Goal: Task Accomplishment & Management: Manage account settings

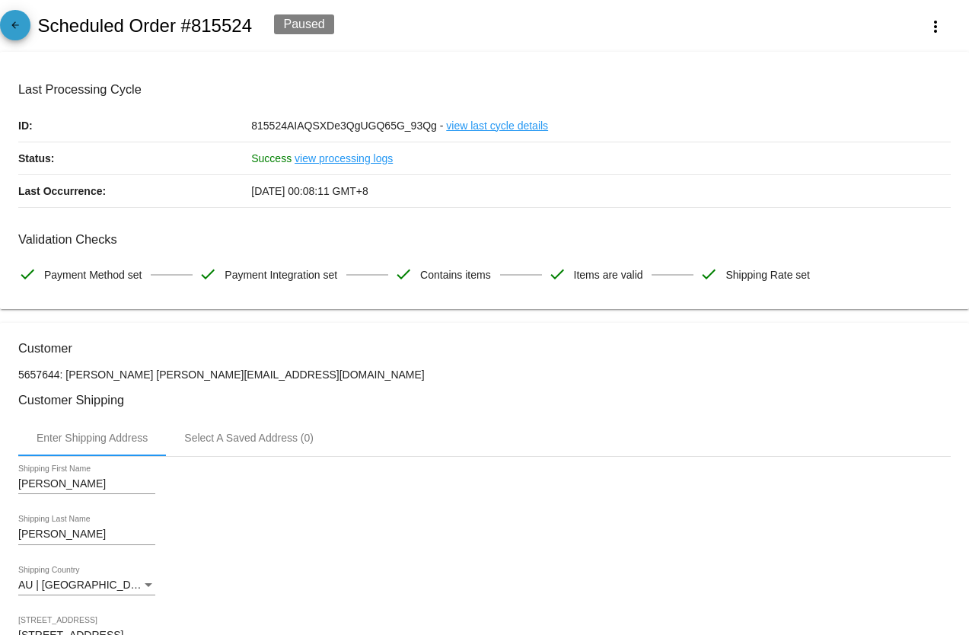
click at [14, 21] on mat-icon "arrow_back" at bounding box center [15, 29] width 18 height 18
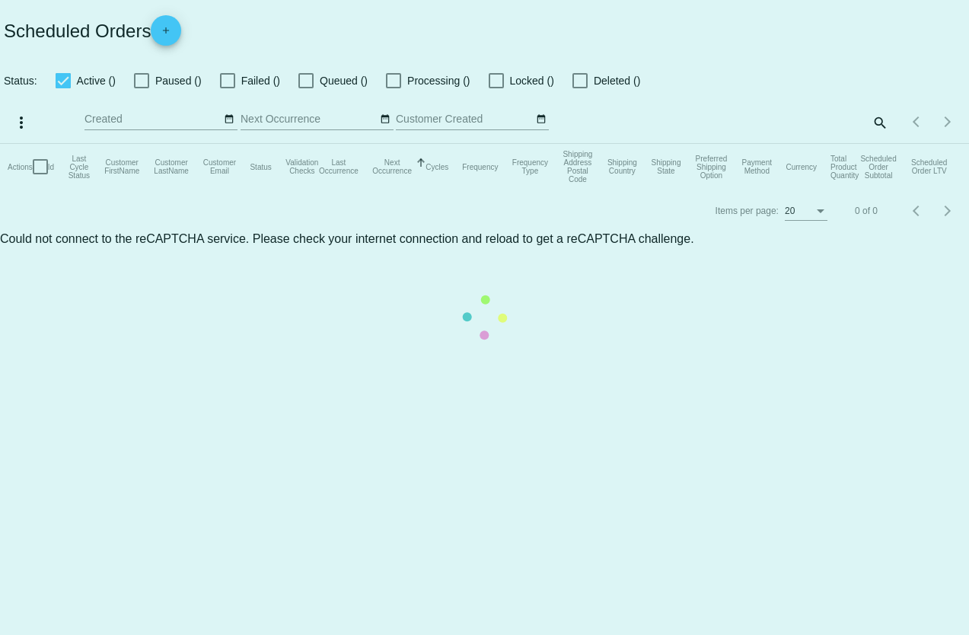
checkbox input "true"
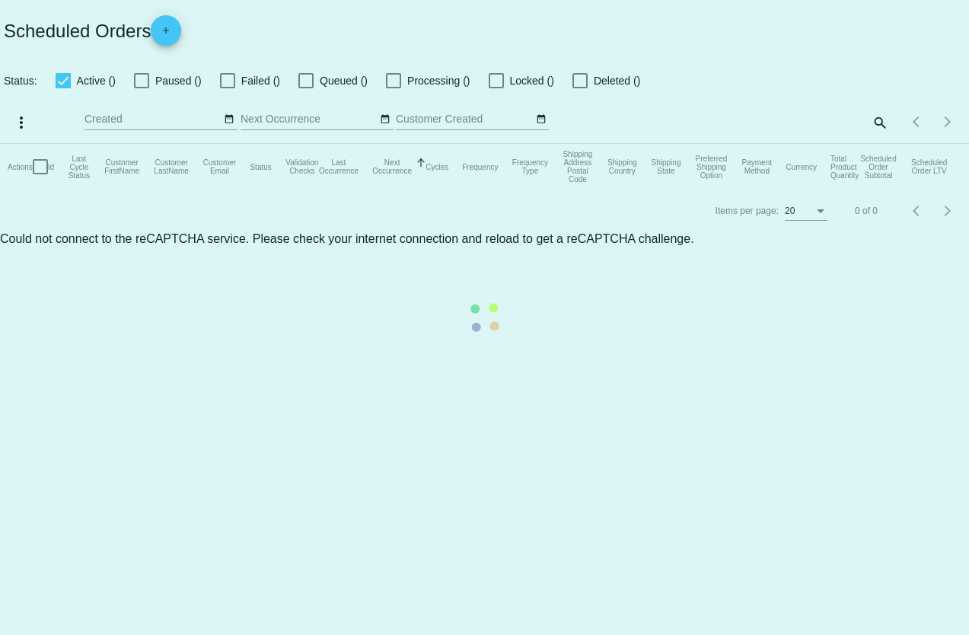
checkbox input "true"
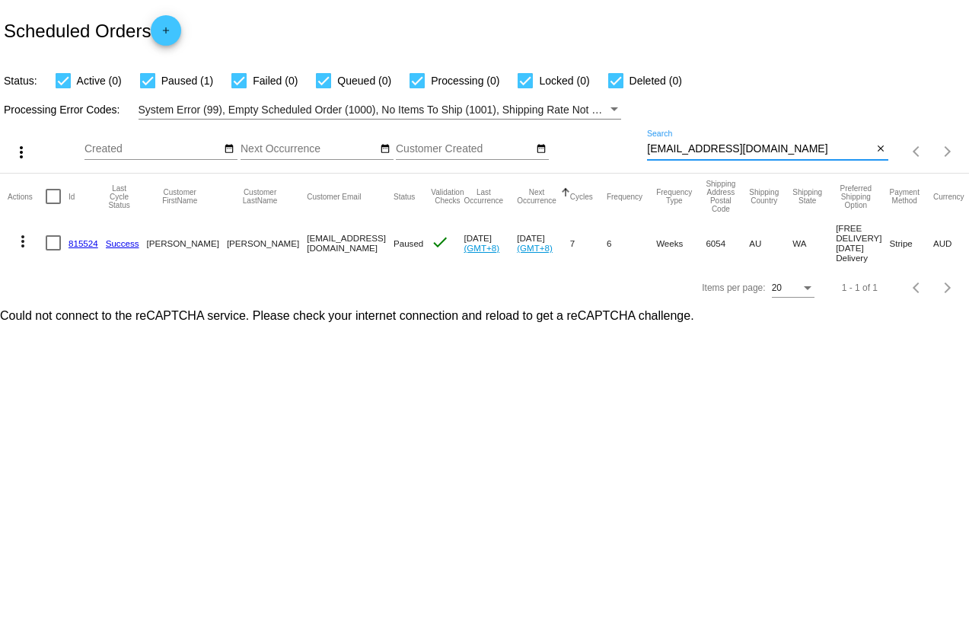
drag, startPoint x: 749, startPoint y: 150, endPoint x: 606, endPoint y: 170, distance: 144.4
click at [606, 170] on div "more_vert Sep Jan Feb Mar [DATE]" at bounding box center [484, 146] width 969 height 54
paste input "[PERSON_NAME][EMAIL_ADDRESS][PERSON_NAME][DOMAIN_NAME]"
type input "[PERSON_NAME][EMAIL_ADDRESS][PERSON_NAME][DOMAIN_NAME]"
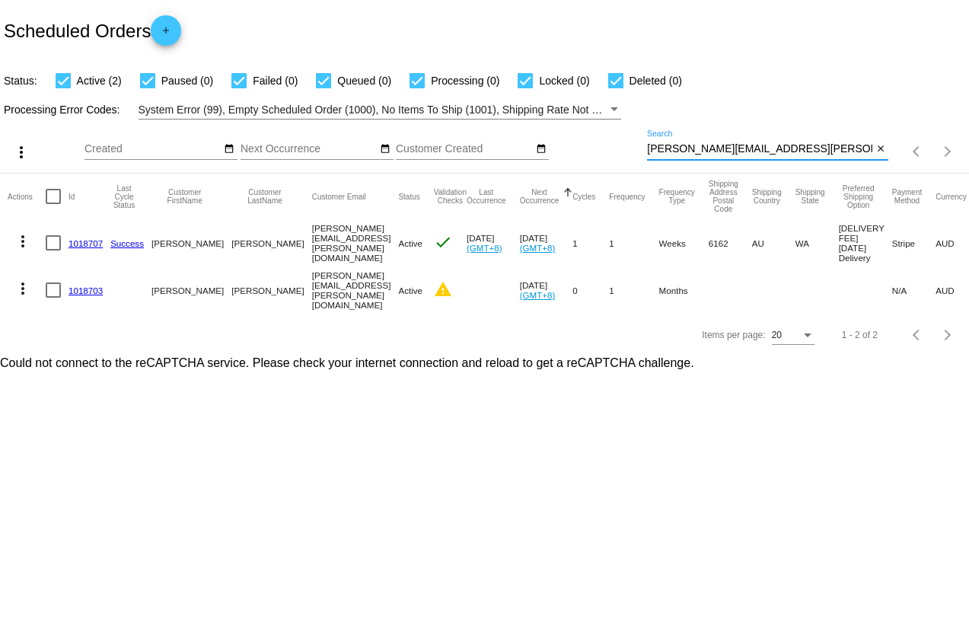
click at [26, 242] on mat-icon "more_vert" at bounding box center [23, 241] width 18 height 18
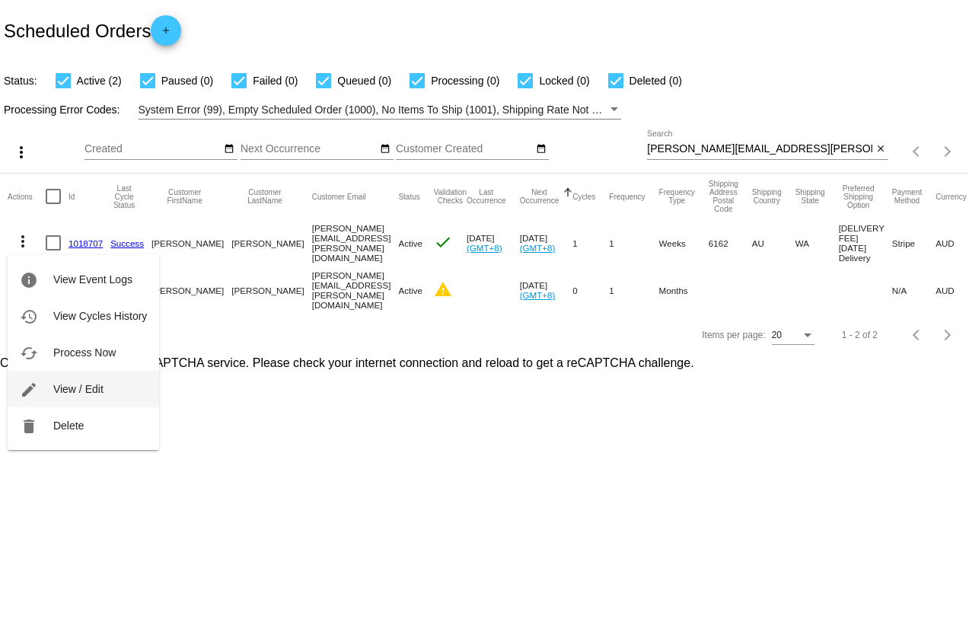
click at [86, 387] on span "View / Edit" at bounding box center [78, 389] width 50 height 12
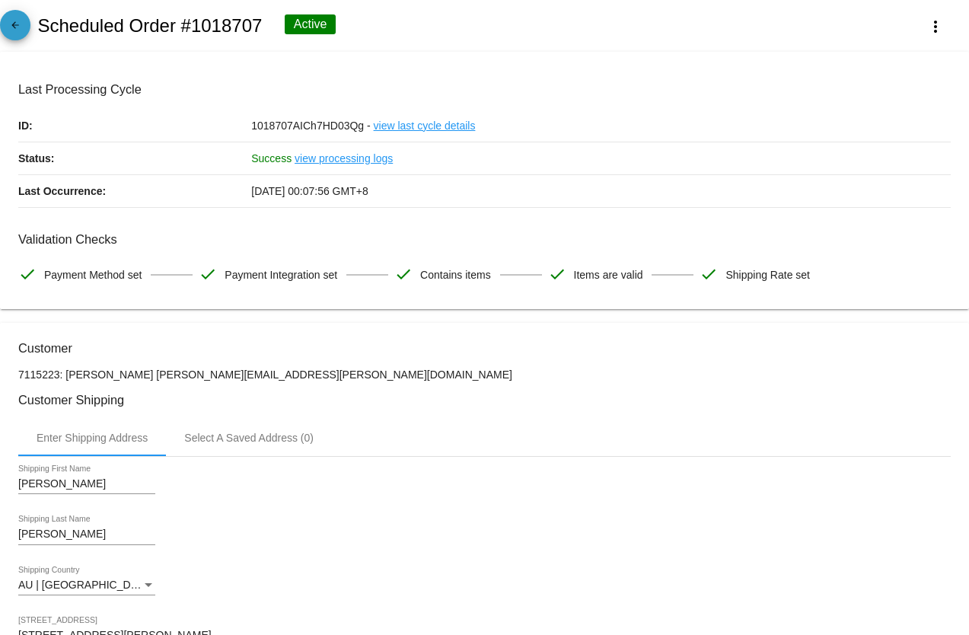
click at [21, 28] on mat-icon "arrow_back" at bounding box center [15, 29] width 18 height 18
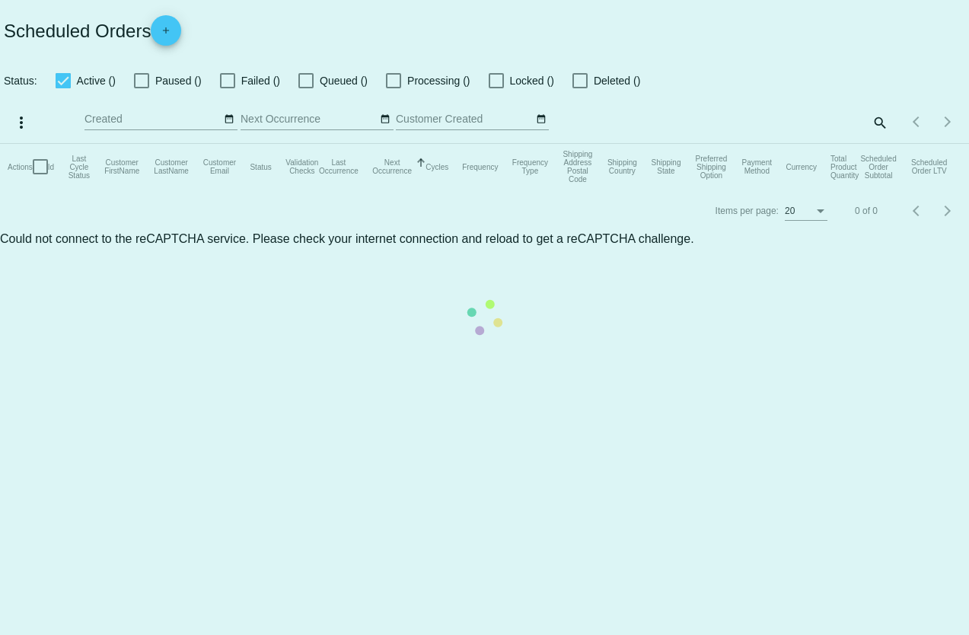
checkbox input "true"
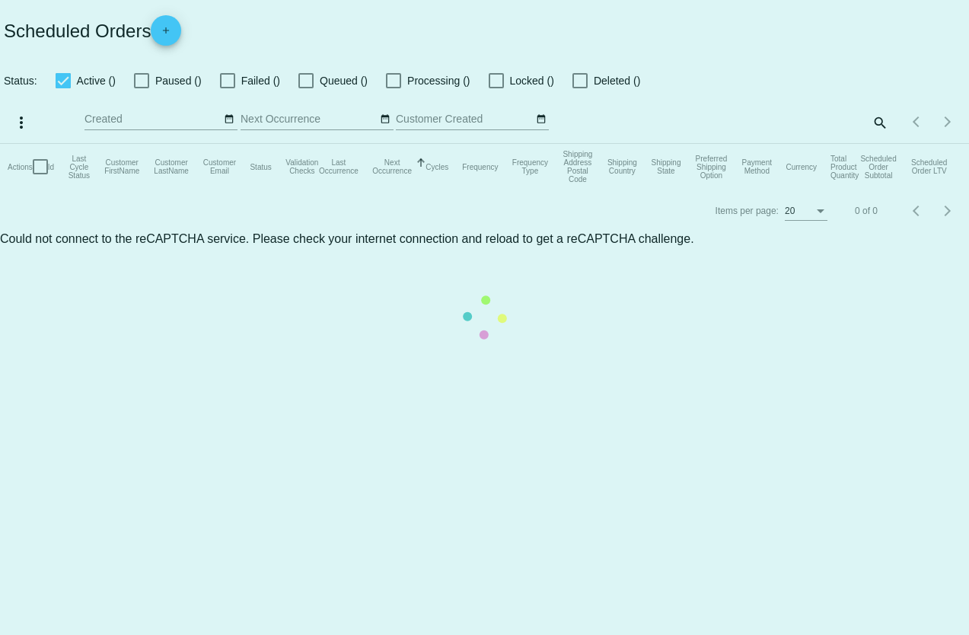
checkbox input "true"
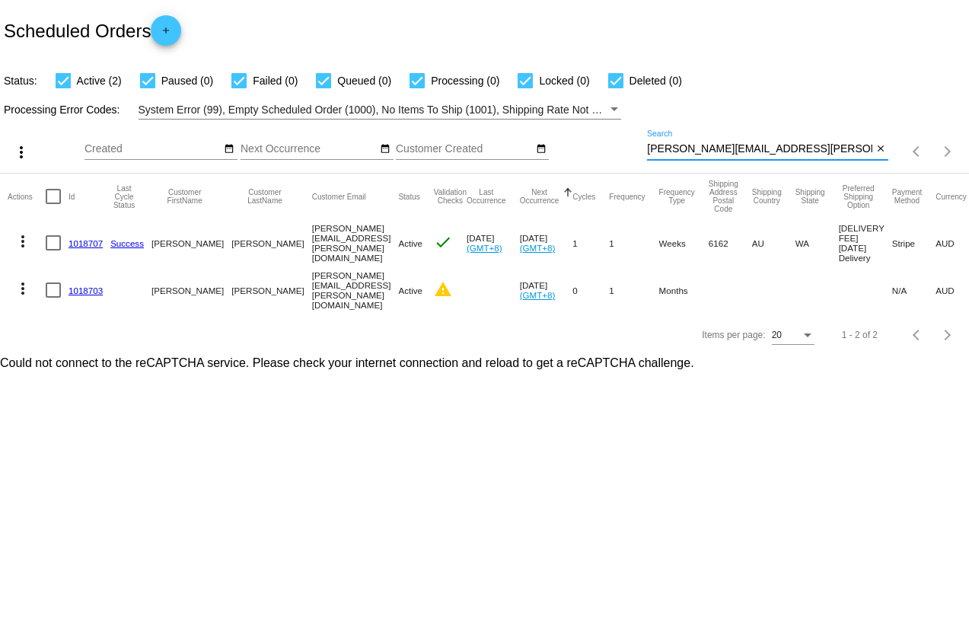
drag, startPoint x: 800, startPoint y: 146, endPoint x: 566, endPoint y: 112, distance: 236.1
click at [566, 112] on app-dashboard-scheduled-orders "Scheduled Orders add Status: Active (2) Paused (0) Failed (0) Queued (0) Proces…" at bounding box center [484, 178] width 969 height 356
paste input "[EMAIL_ADDRESS][DOMAIN_NAME]"
type input "[EMAIL_ADDRESS][DOMAIN_NAME]"
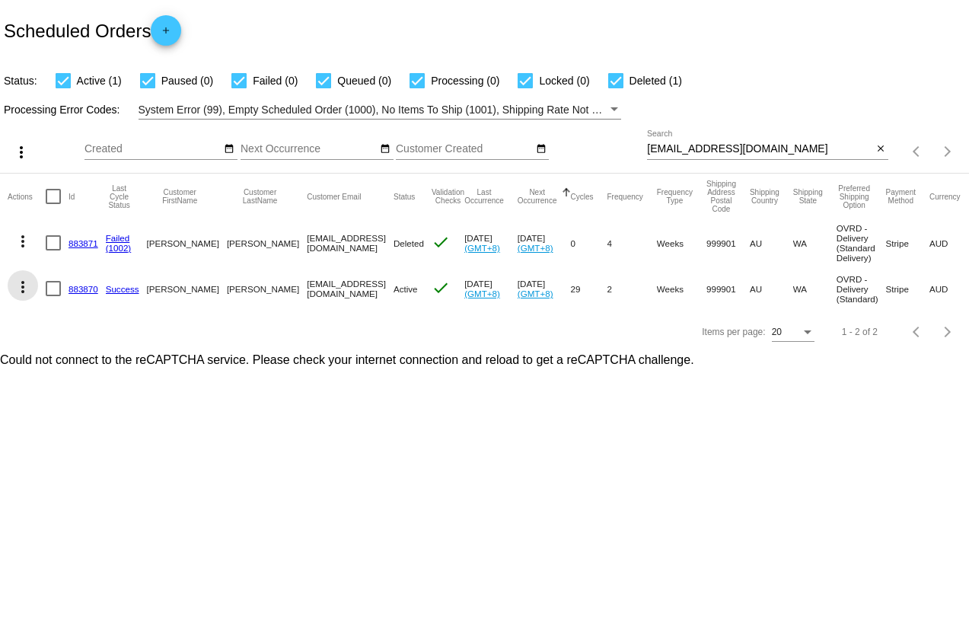
click at [24, 289] on mat-icon "more_vert" at bounding box center [23, 287] width 18 height 18
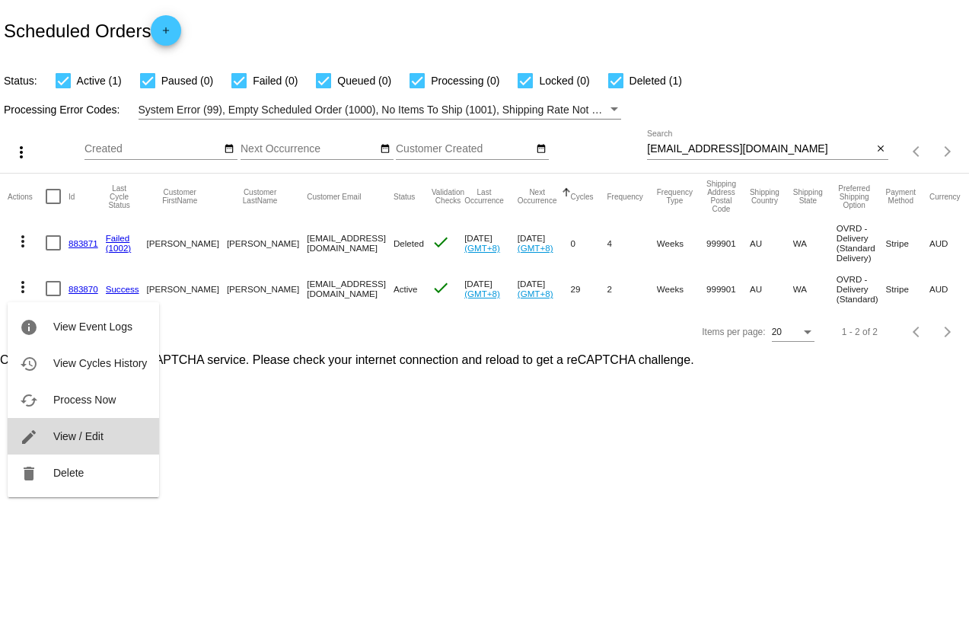
click at [78, 430] on span "View / Edit" at bounding box center [78, 436] width 50 height 12
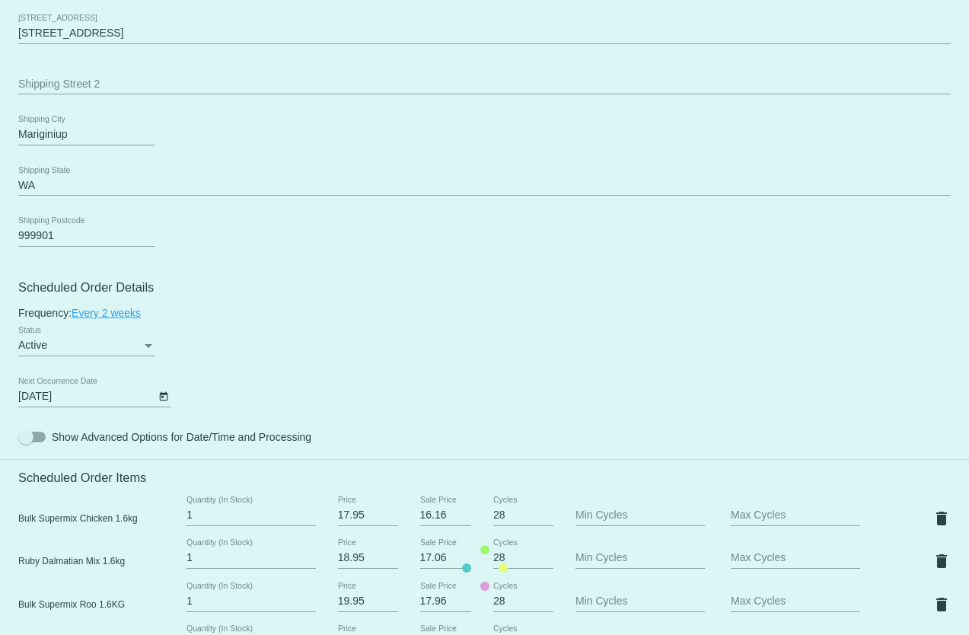
scroll to position [685, 0]
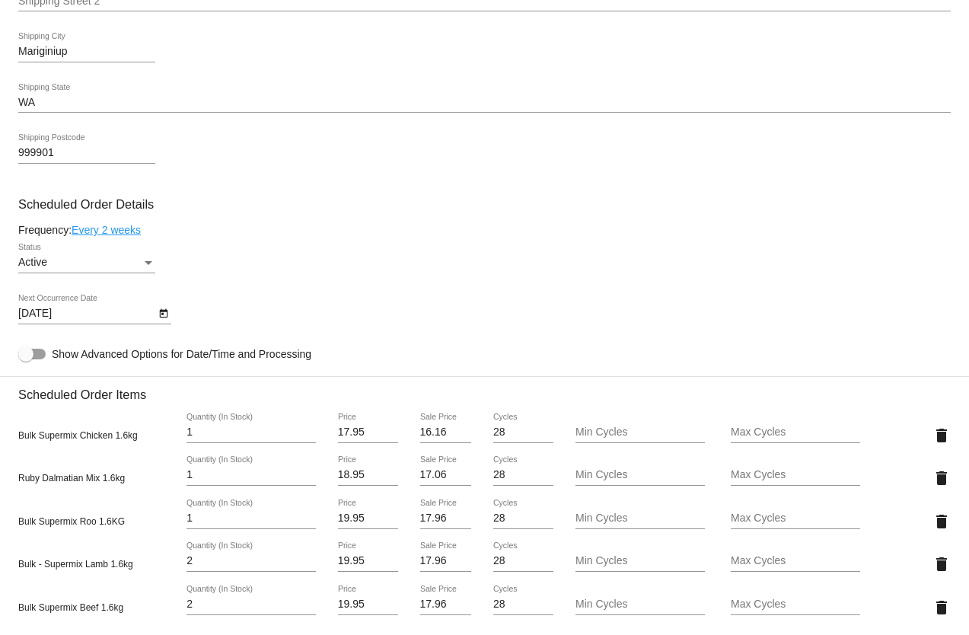
click at [165, 314] on icon "Open calendar" at bounding box center [163, 313] width 11 height 18
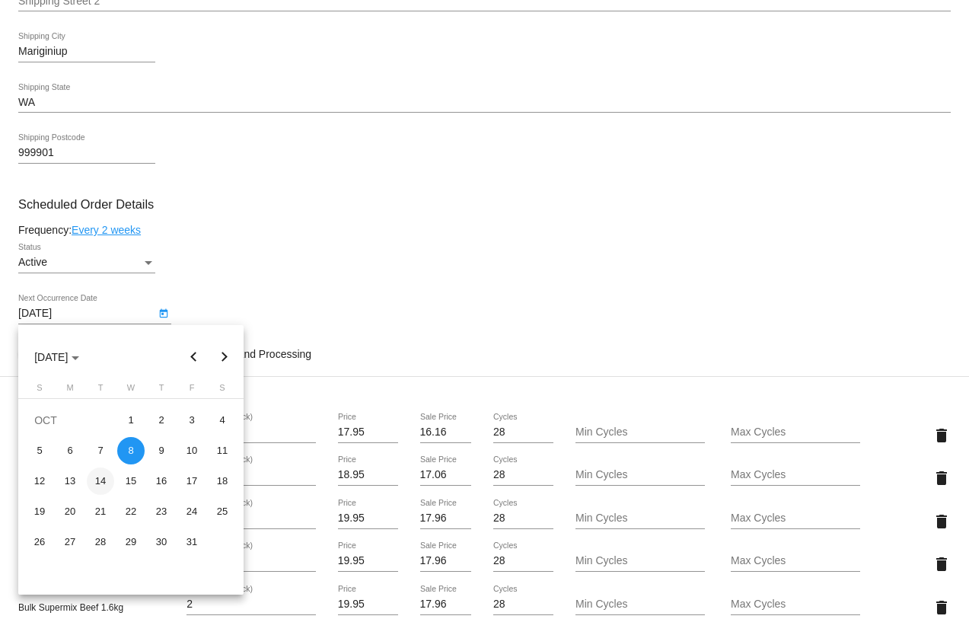
click at [102, 481] on div "14" at bounding box center [100, 480] width 27 height 27
type input "[DATE]"
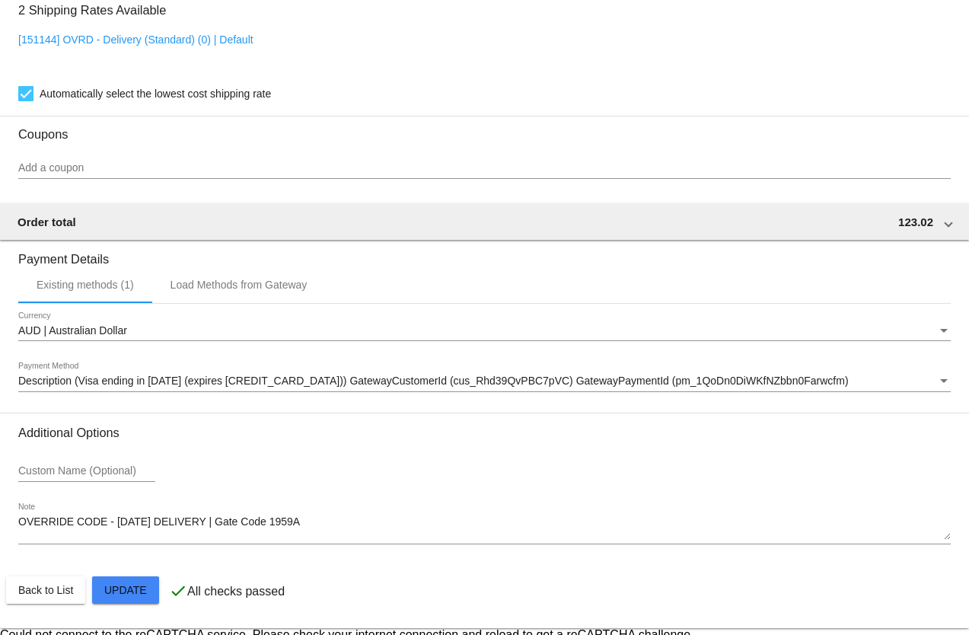
scroll to position [1398, 0]
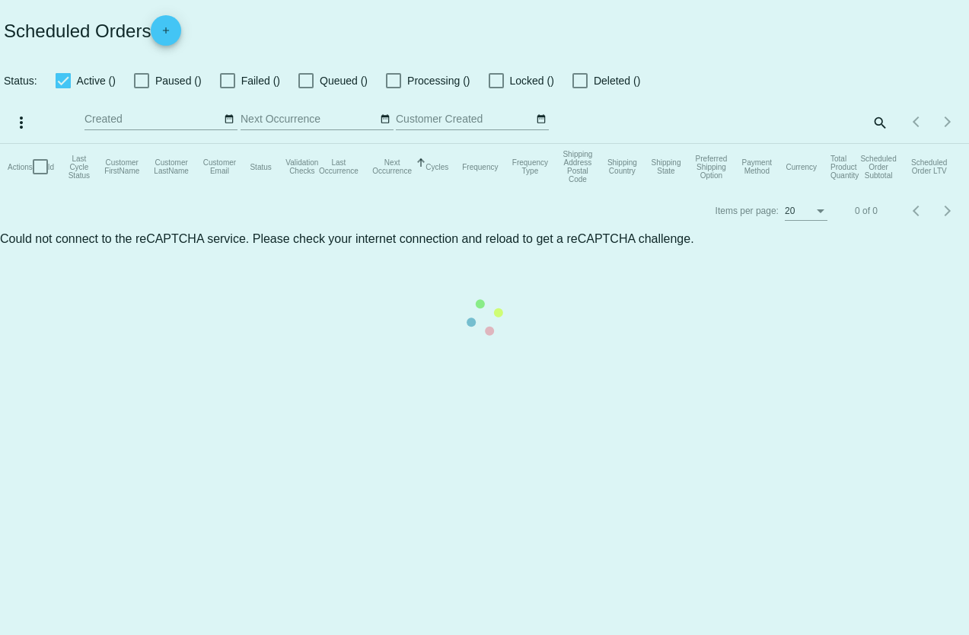
checkbox input "true"
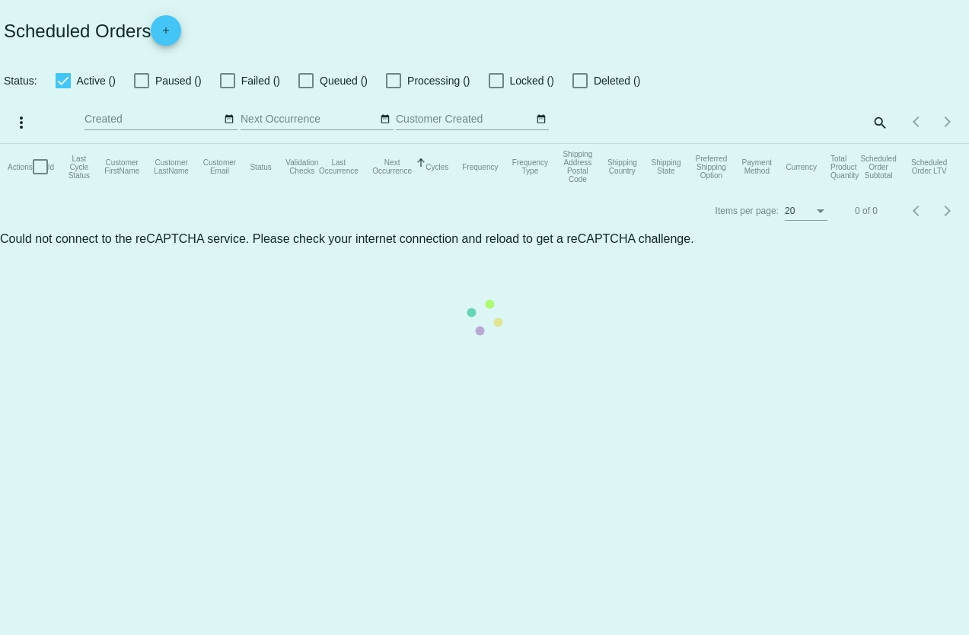
checkbox input "true"
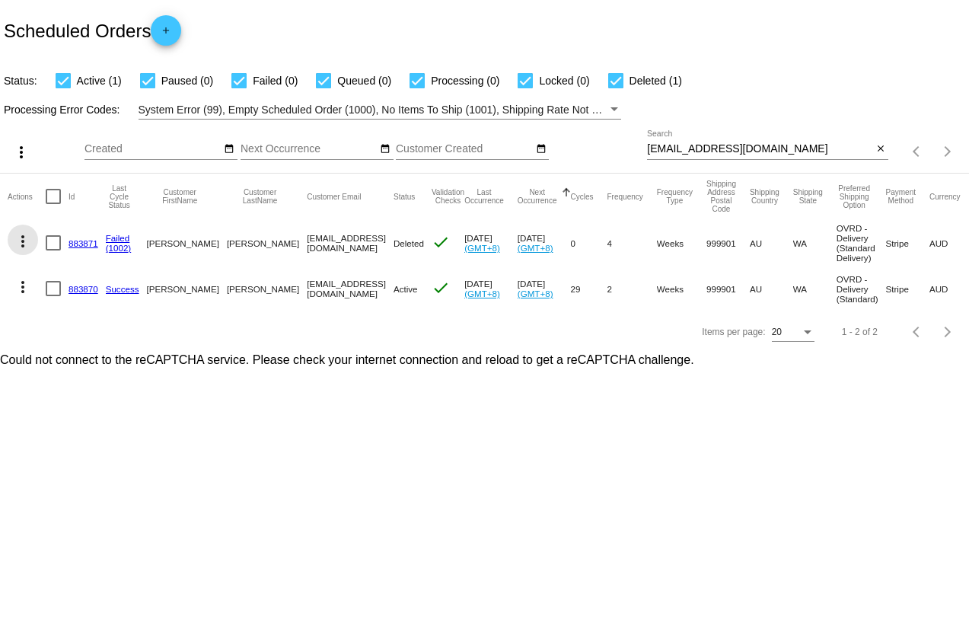
click at [25, 247] on mat-icon "more_vert" at bounding box center [23, 241] width 18 height 18
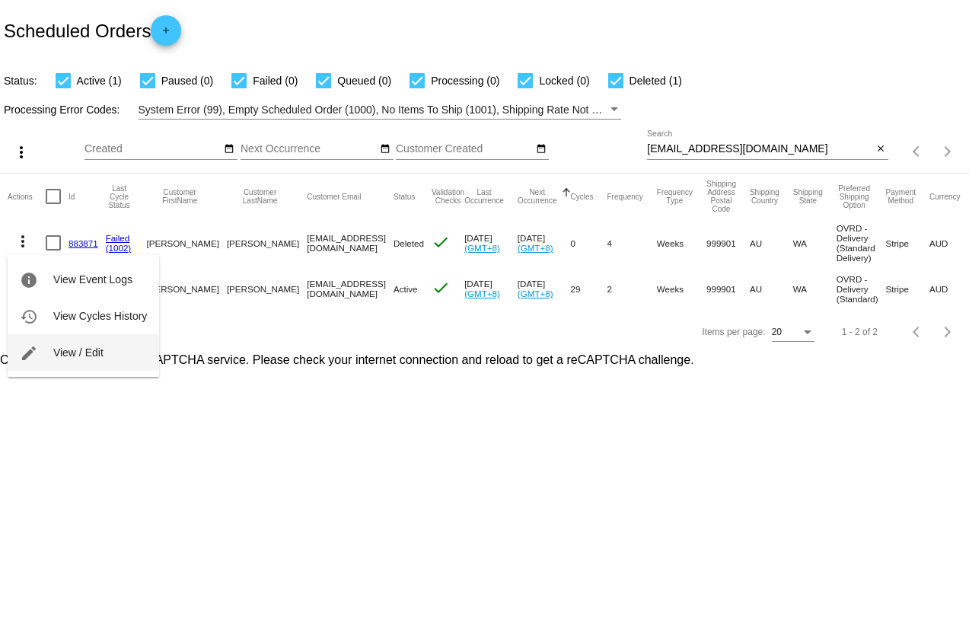
click at [91, 355] on span "View / Edit" at bounding box center [78, 352] width 50 height 12
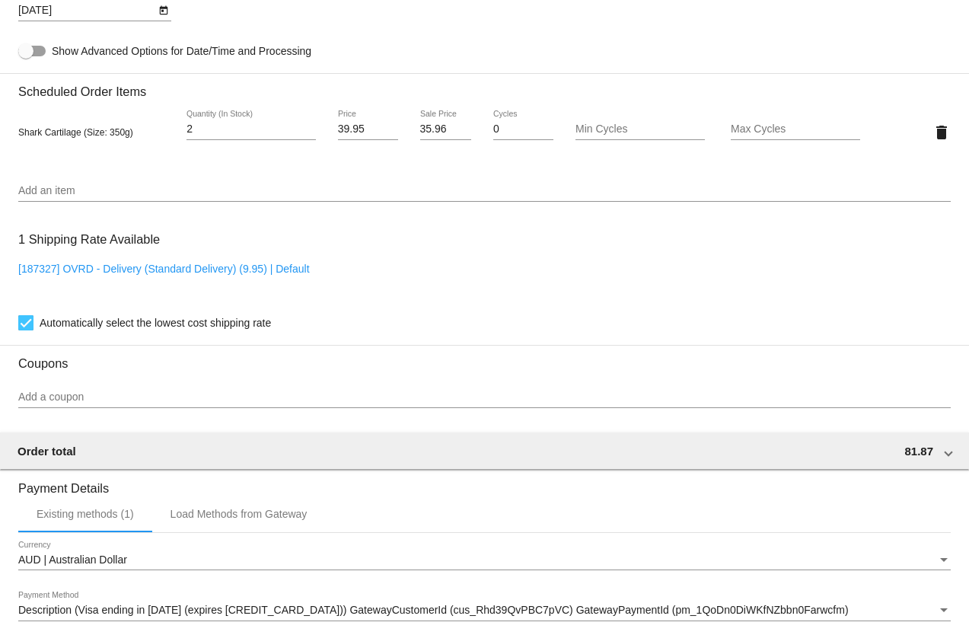
scroll to position [837, 0]
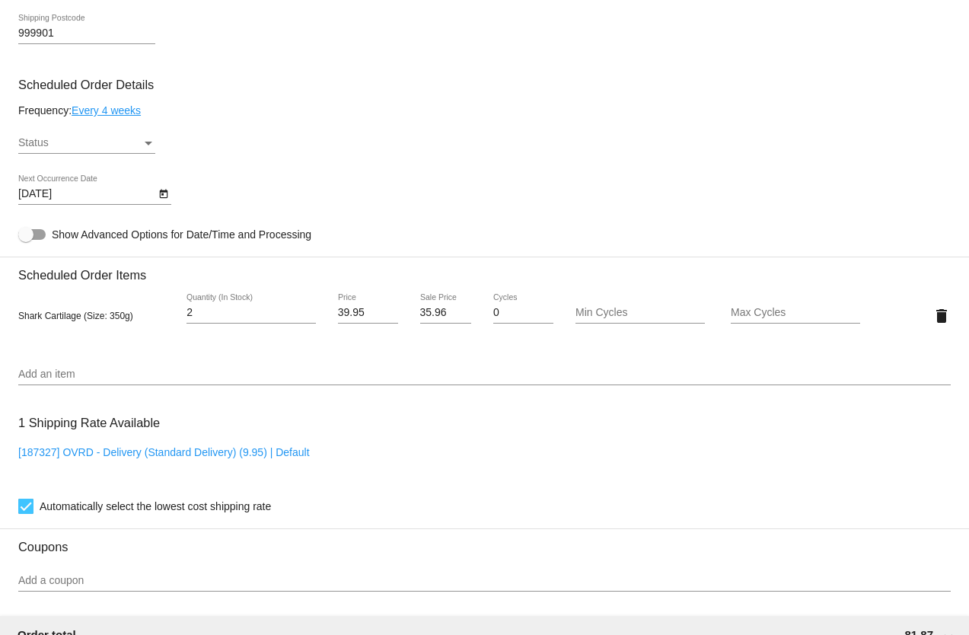
click at [145, 143] on div "Status" at bounding box center [149, 144] width 8 height 4
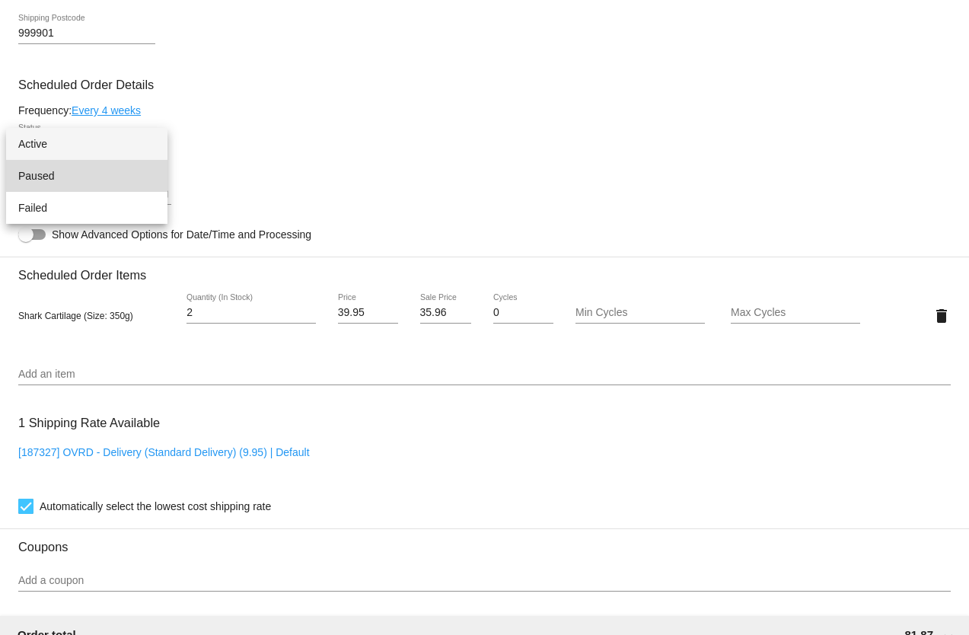
click at [76, 171] on span "Paused" at bounding box center [86, 176] width 137 height 32
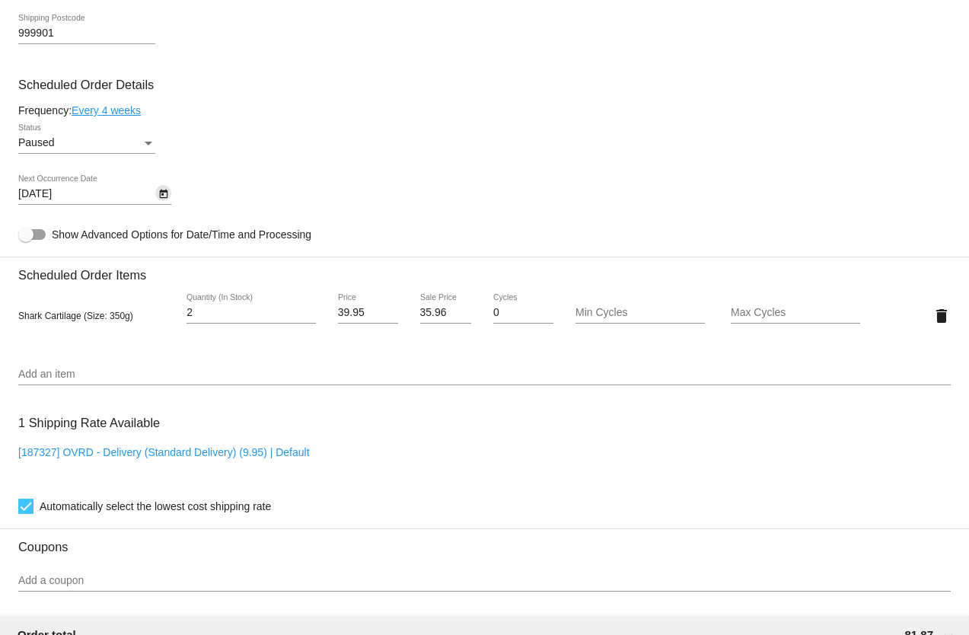
click at [165, 199] on icon "Open calendar" at bounding box center [163, 194] width 8 height 9
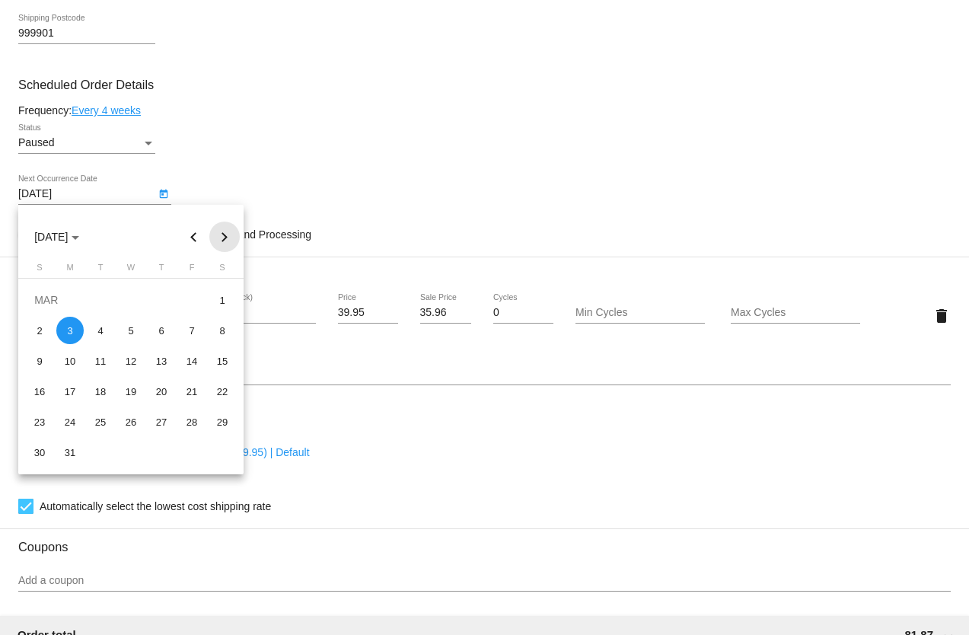
click at [227, 236] on button "Next month" at bounding box center [224, 236] width 30 height 30
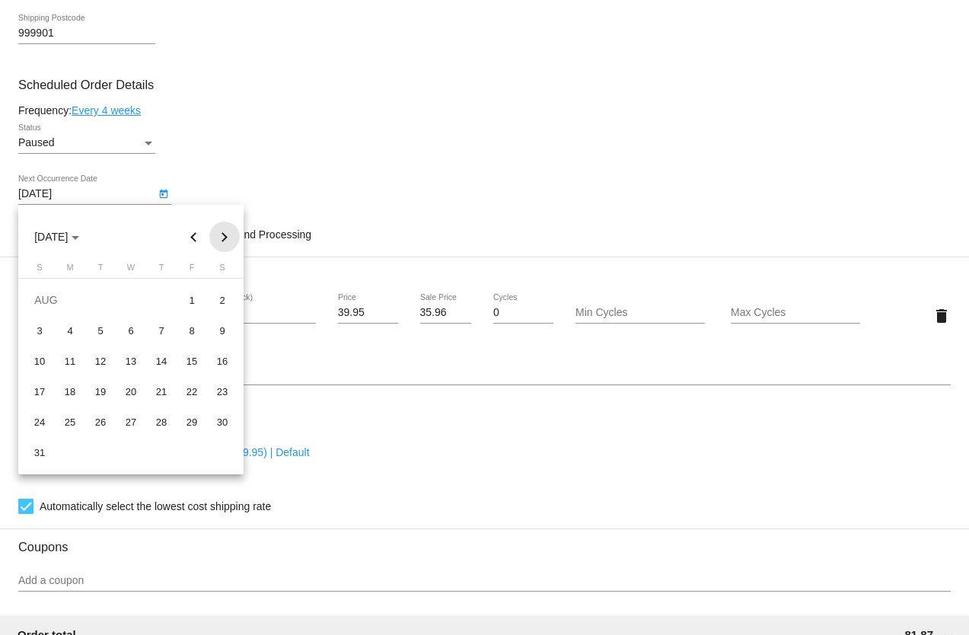
click at [227, 236] on button "Next month" at bounding box center [224, 236] width 30 height 30
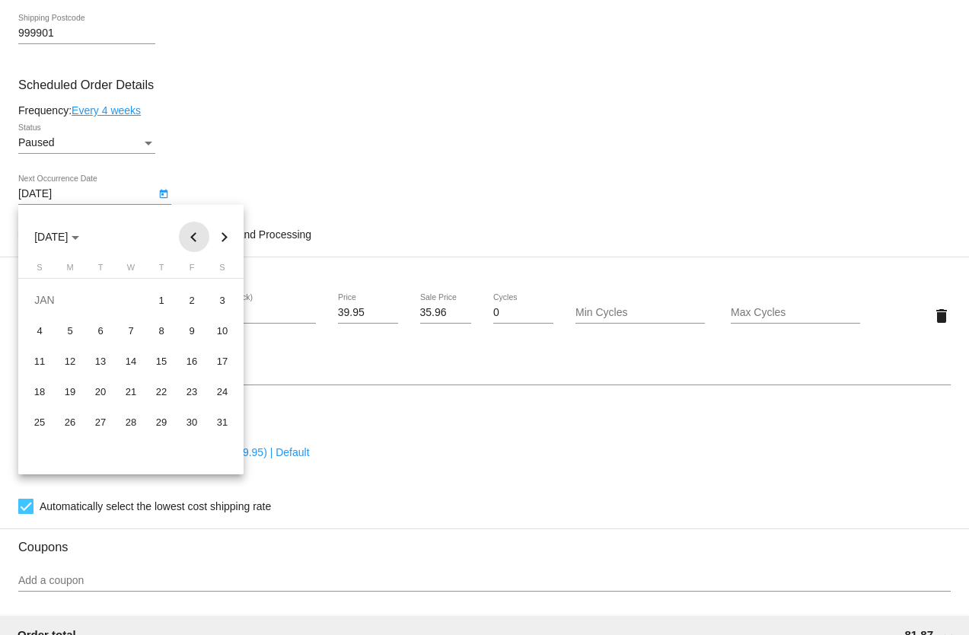
click at [189, 234] on button "Previous month" at bounding box center [194, 236] width 30 height 30
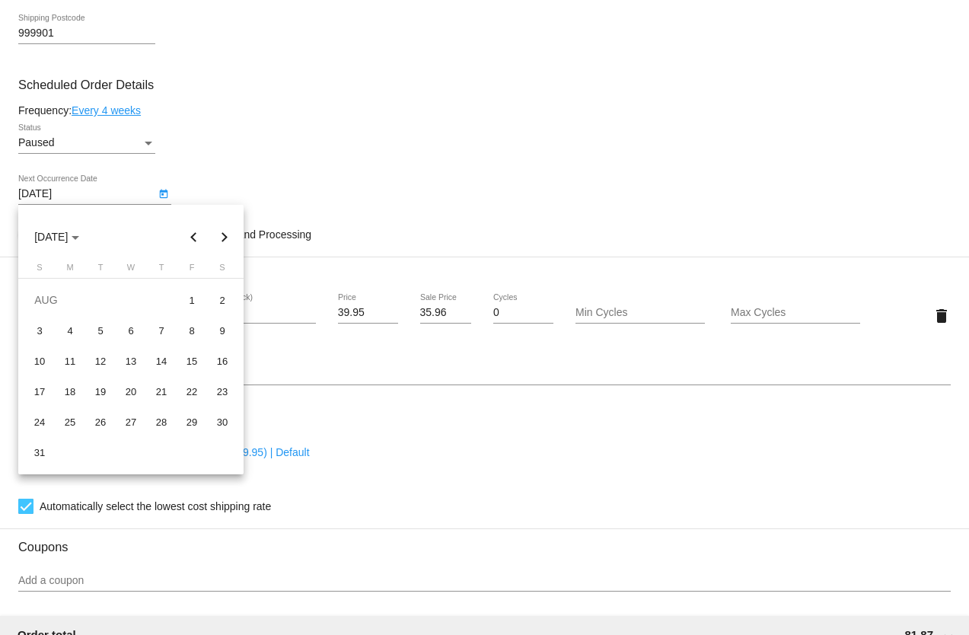
click at [189, 234] on button "Previous month" at bounding box center [194, 236] width 30 height 30
click at [223, 240] on button "Next month" at bounding box center [224, 236] width 30 height 30
click at [100, 363] on div "14" at bounding box center [100, 360] width 27 height 27
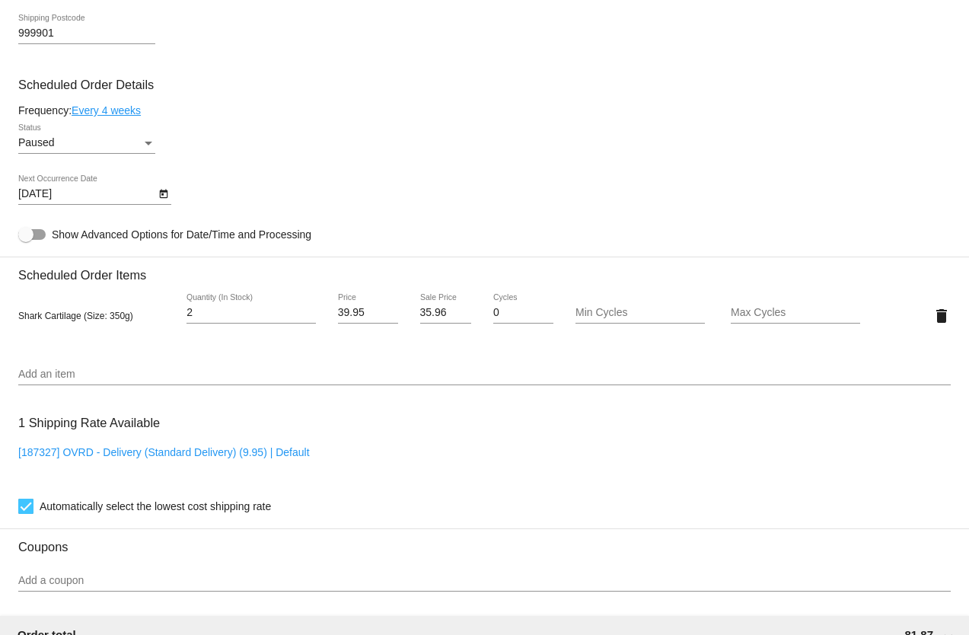
click at [123, 113] on link "Every 4 weeks" at bounding box center [106, 110] width 69 height 12
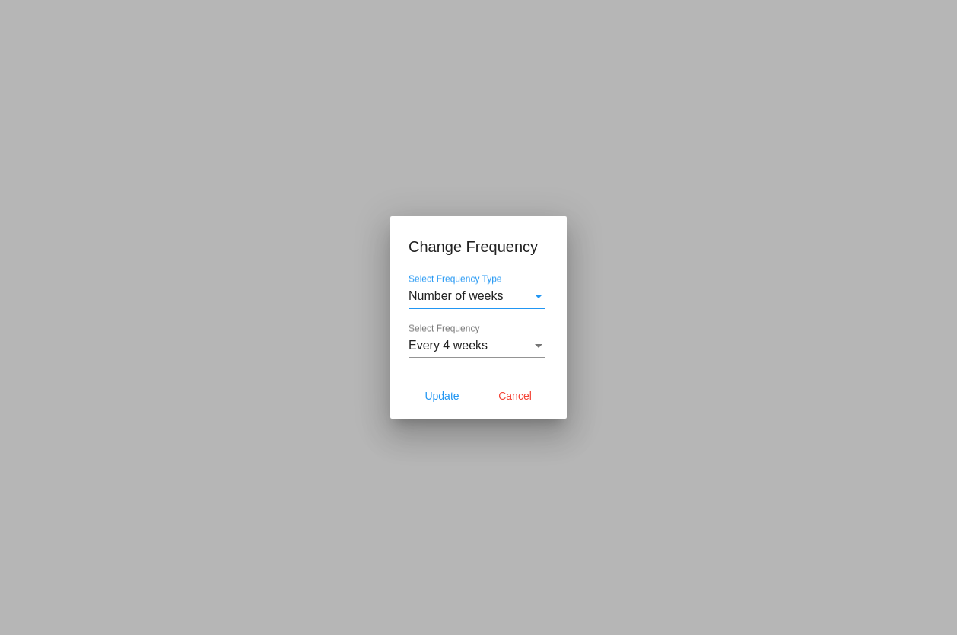
click at [537, 344] on div "Select Frequency" at bounding box center [539, 346] width 8 height 4
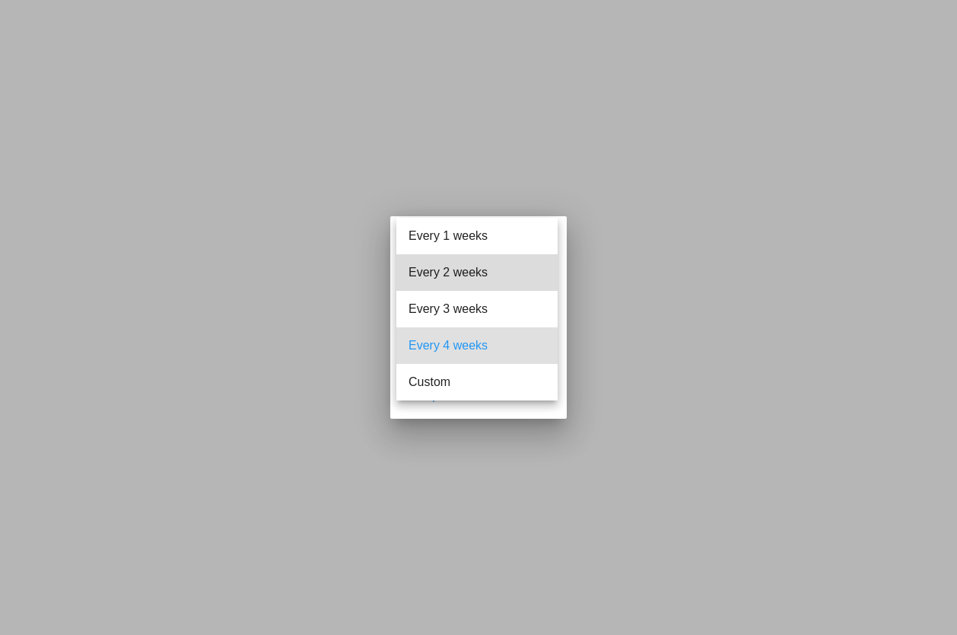
click at [468, 264] on span "Every 2 weeks" at bounding box center [477, 272] width 137 height 37
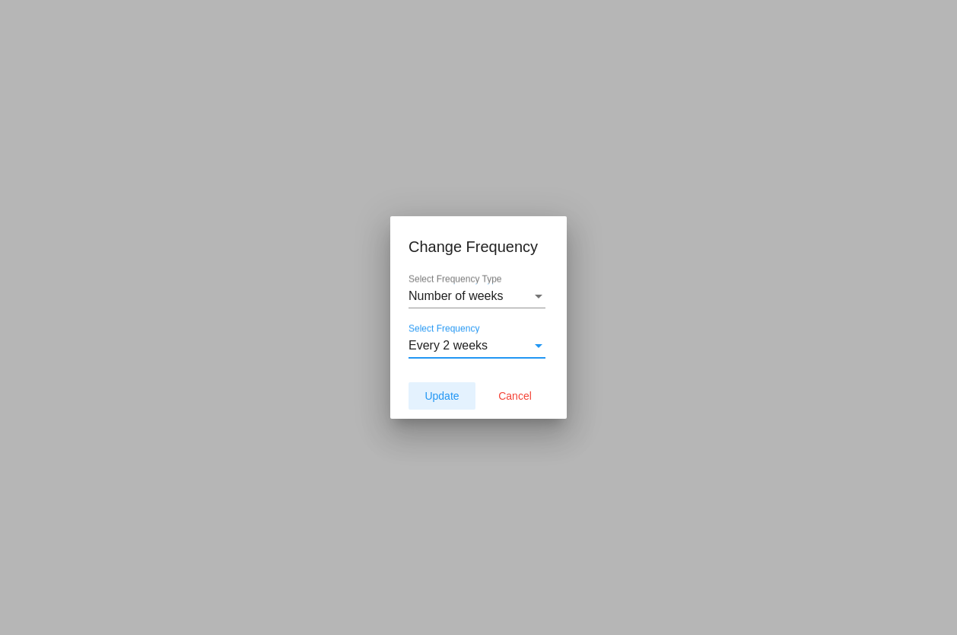
click at [454, 389] on button "Update" at bounding box center [442, 395] width 67 height 27
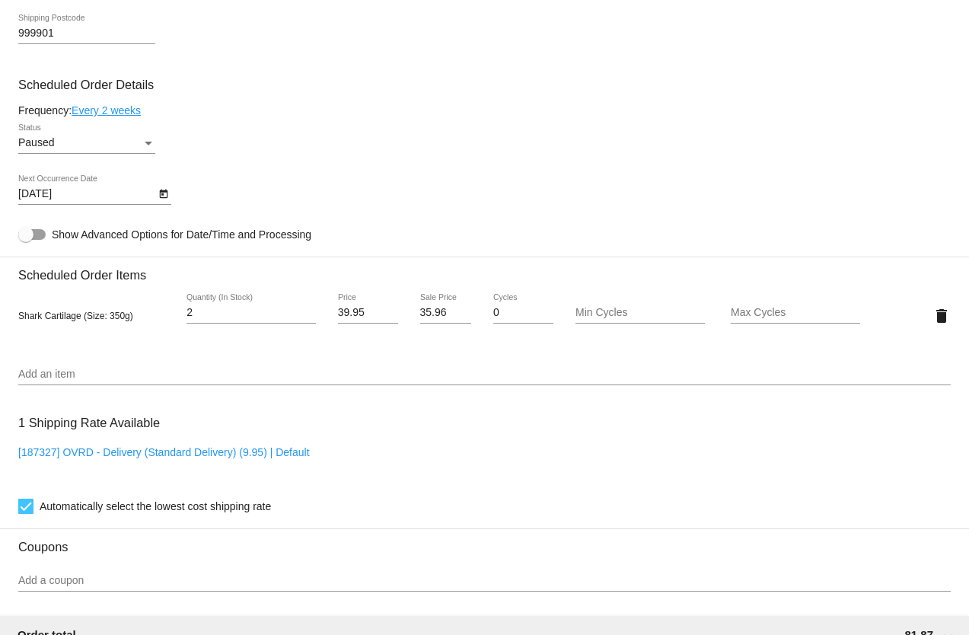
type input "[DATE]"
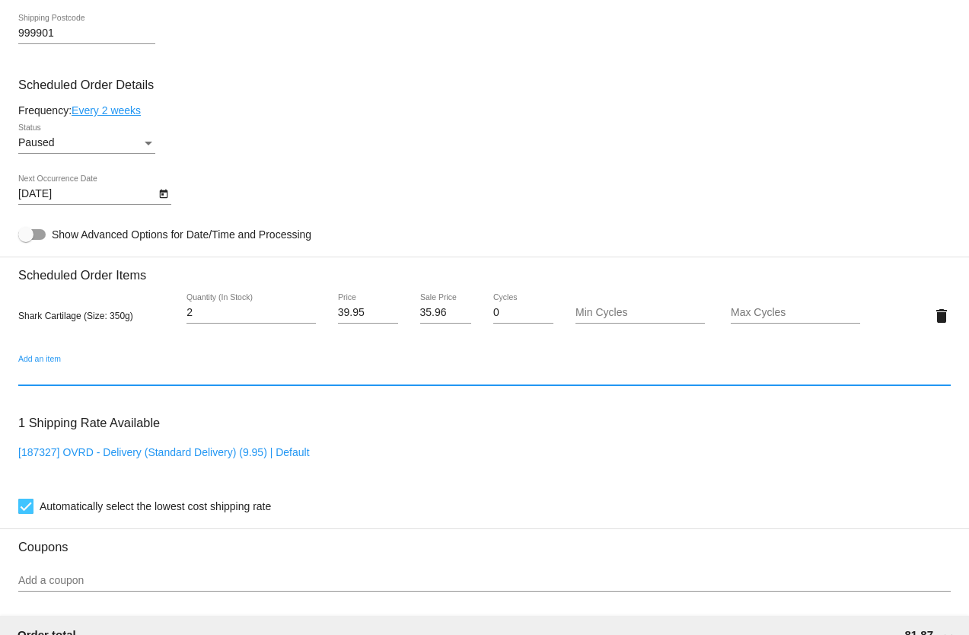
click at [64, 370] on input "Add an item" at bounding box center [484, 374] width 932 height 12
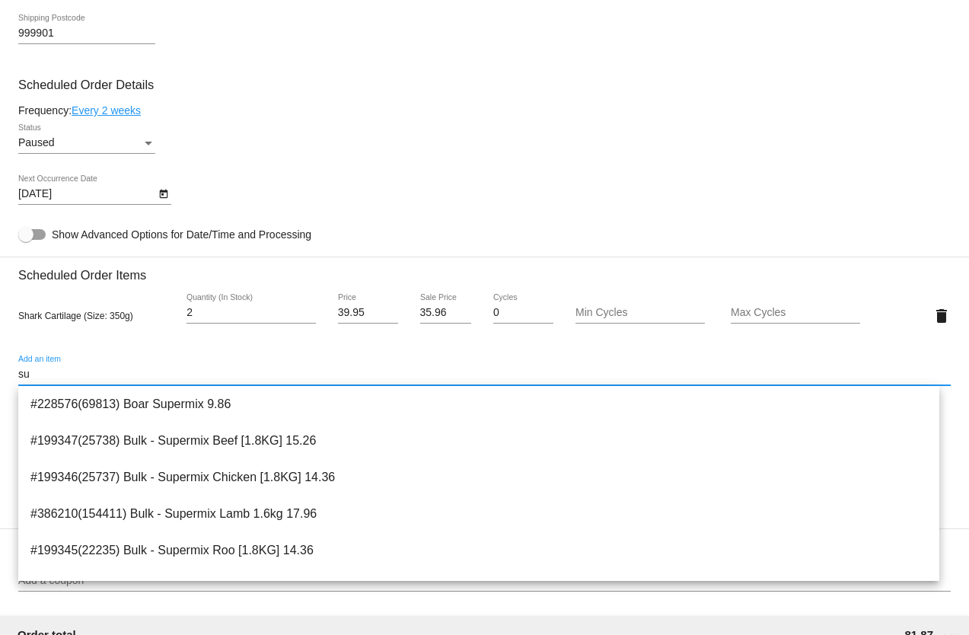
type input "s"
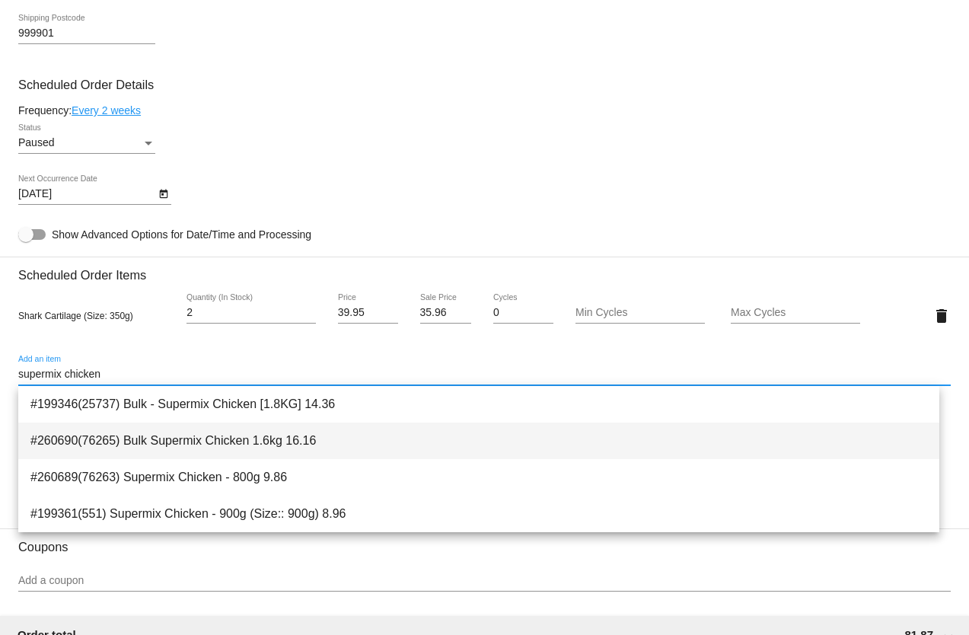
type input "supermix chicken"
click at [210, 441] on span "#260690(76265) Bulk Supermix Chicken 1.6kg 16.16" at bounding box center [478, 440] width 897 height 37
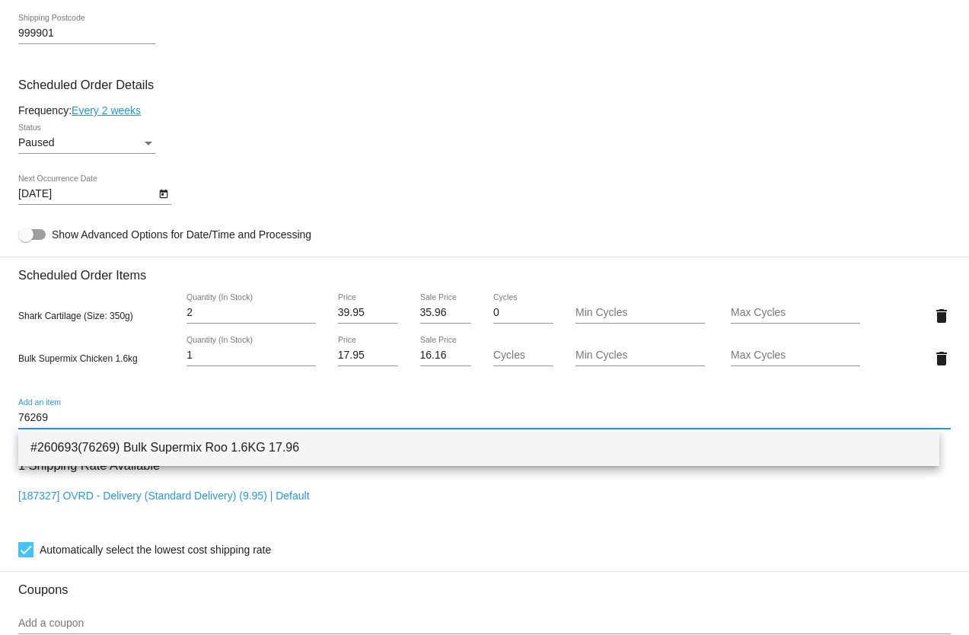
type input "76269"
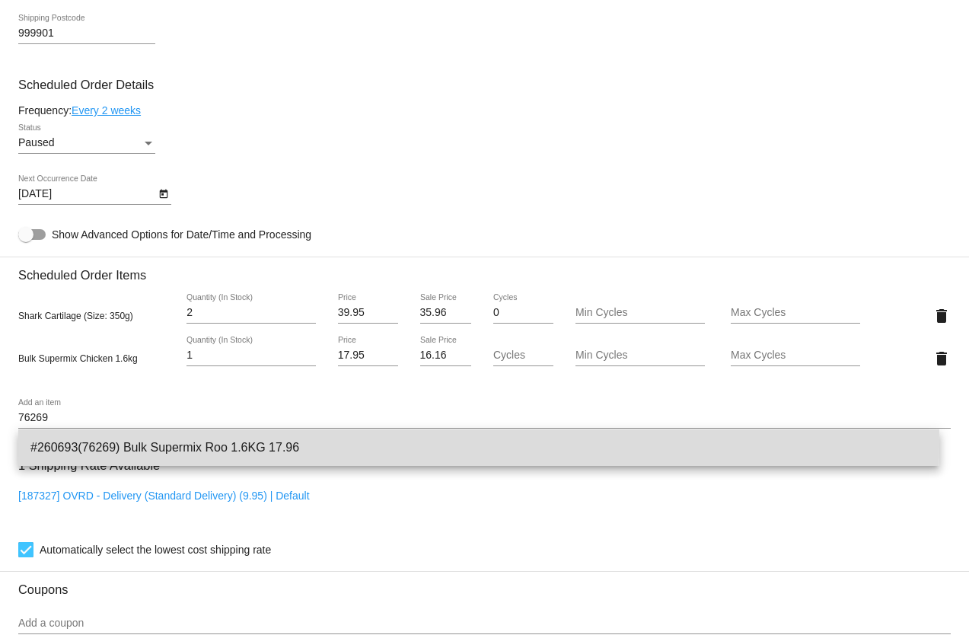
click at [169, 444] on span "#260693(76269) Bulk Supermix Roo 1.6KG 17.96" at bounding box center [478, 447] width 897 height 37
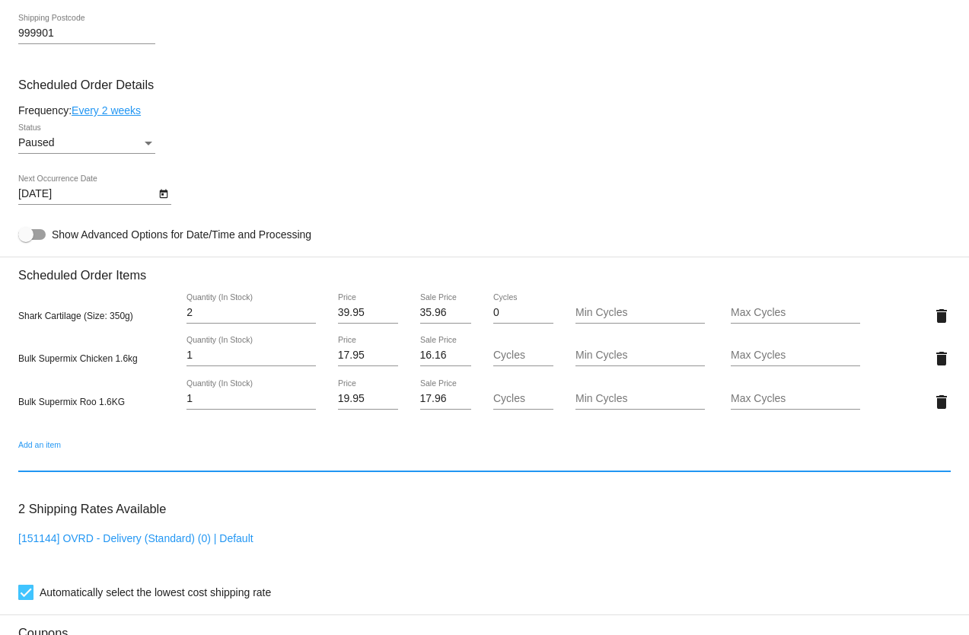
scroll to position [913, 0]
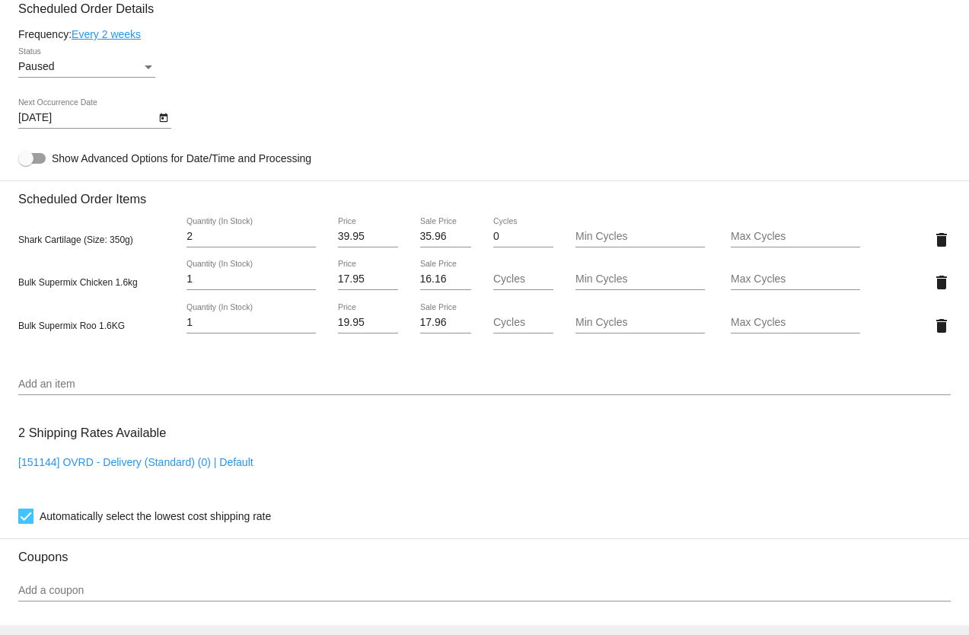
click at [91, 369] on div "Add an item" at bounding box center [484, 380] width 932 height 30
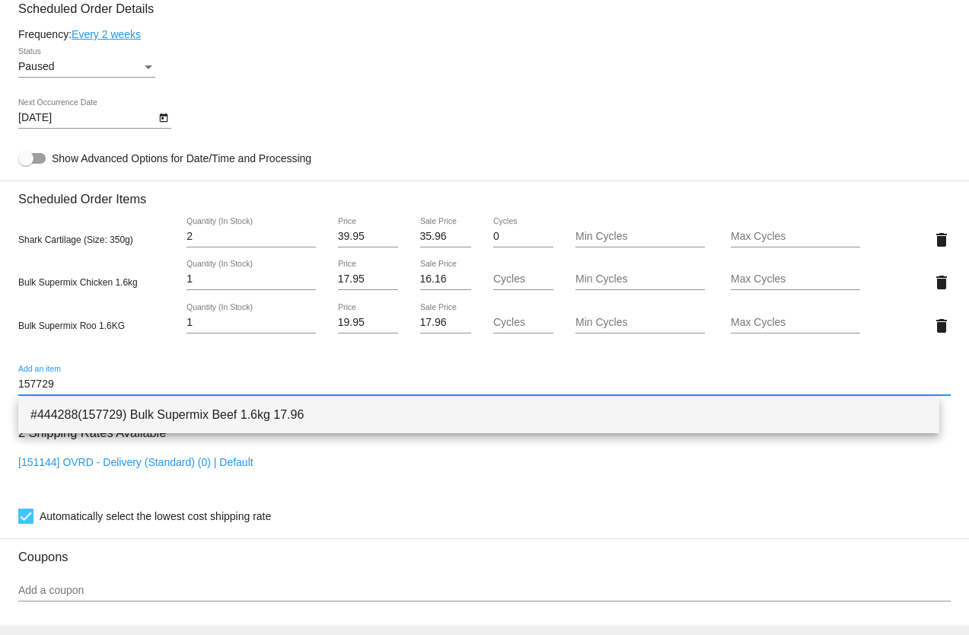
type input "157729"
click at [158, 416] on span "#444288(157729) Bulk Supermix Beef 1.6kg 17.96" at bounding box center [478, 415] width 897 height 37
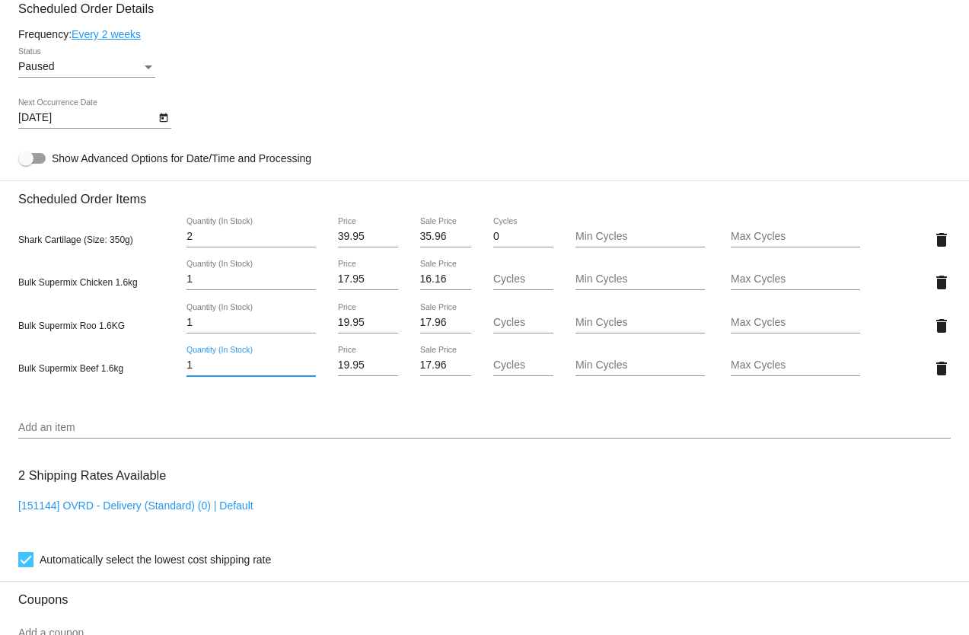
click at [190, 366] on input "1" at bounding box center [250, 365] width 129 height 12
type input "2"
click at [303, 364] on input "2" at bounding box center [250, 365] width 129 height 12
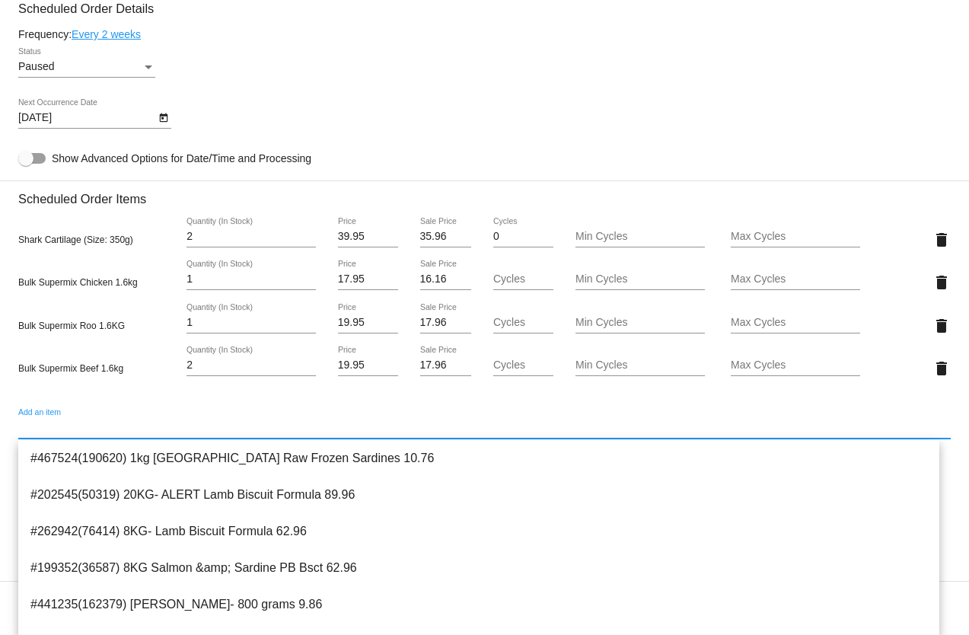
click at [53, 425] on input "Add an item" at bounding box center [484, 428] width 932 height 12
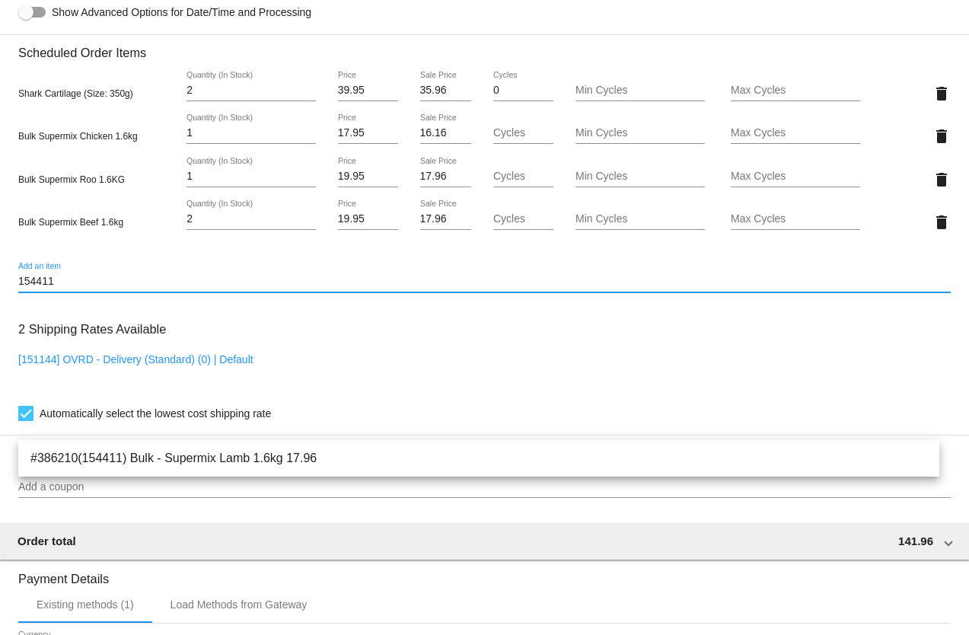
scroll to position [1066, 0]
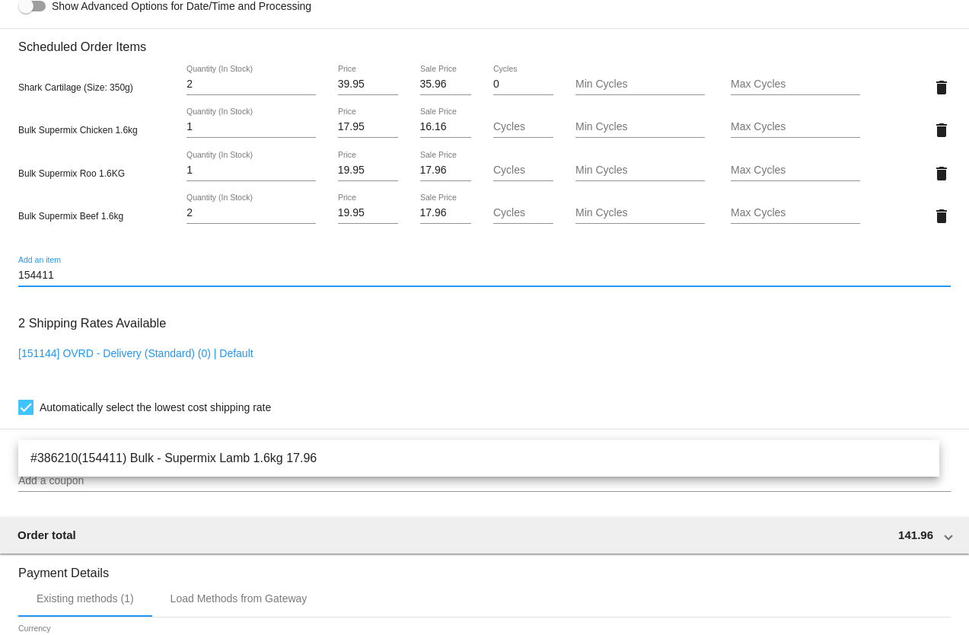
click at [70, 272] on input "154411" at bounding box center [484, 275] width 932 height 12
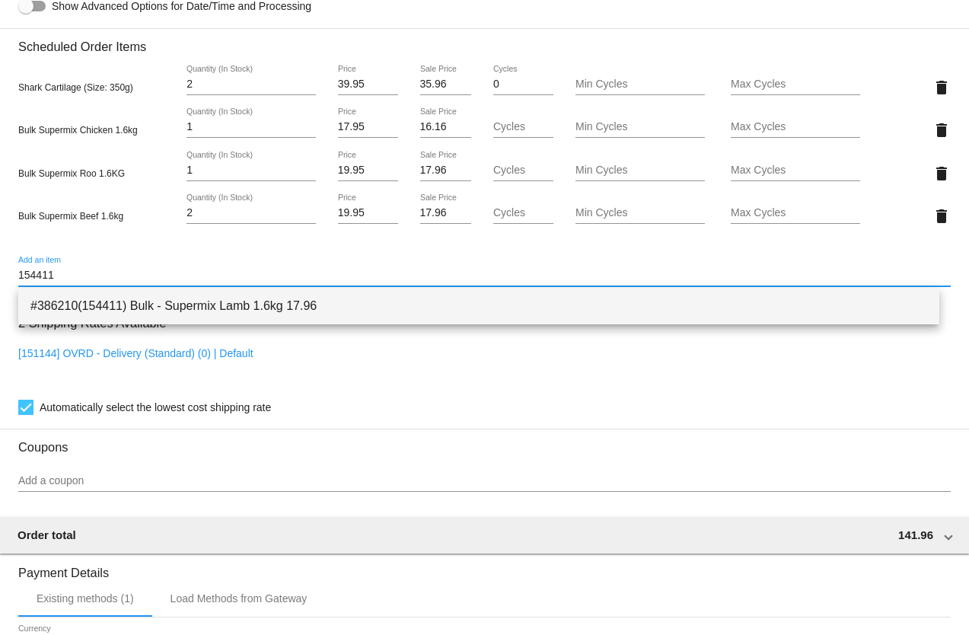
type input "154411"
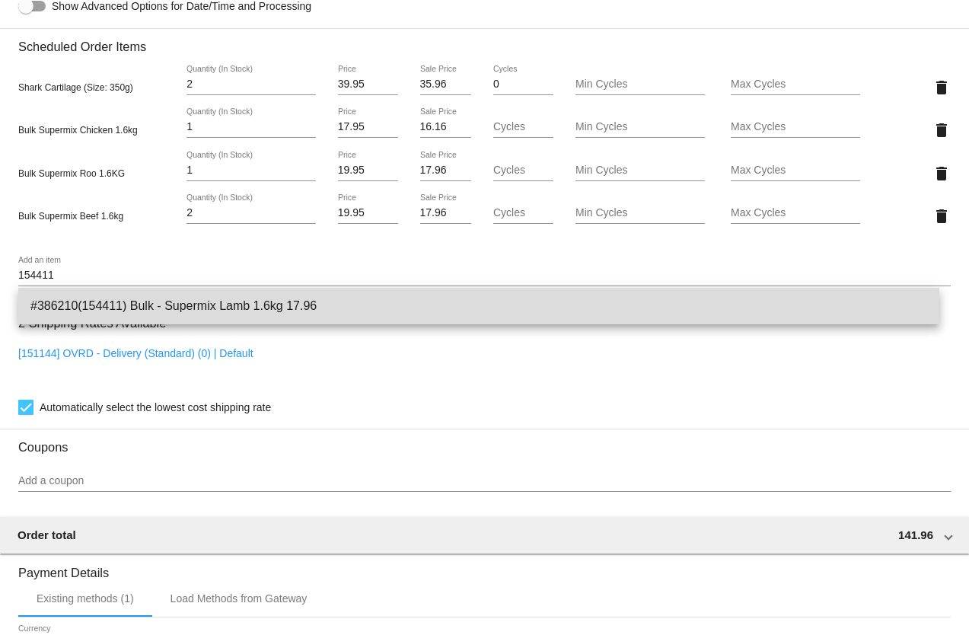
click at [170, 316] on span "#386210(154411) Bulk - Supermix Lamb 1.6kg 17.96" at bounding box center [478, 306] width 897 height 37
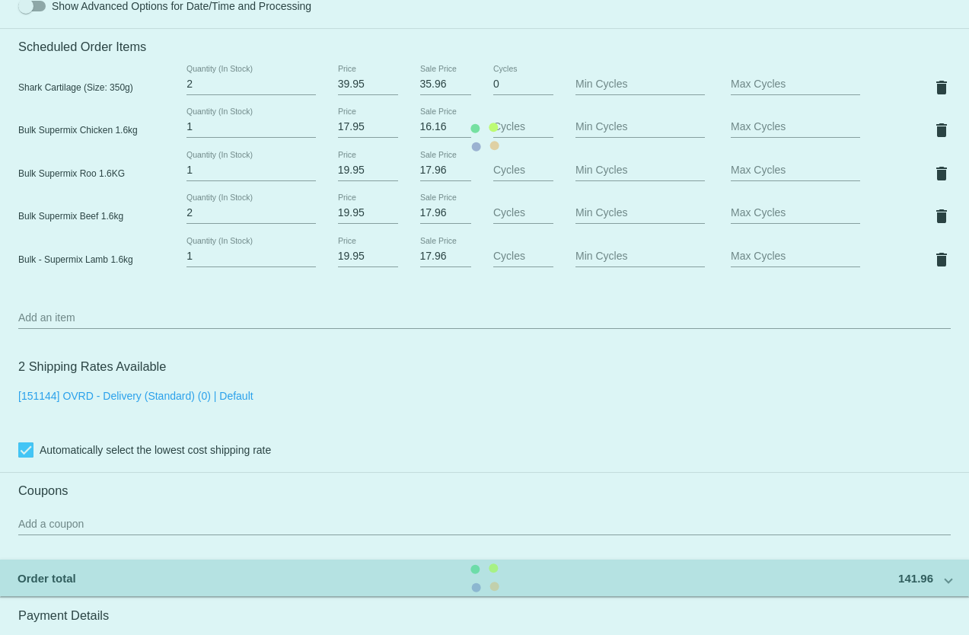
click at [189, 260] on mat-card "Customer 5574875: [PERSON_NAME] [EMAIL_ADDRESS][DOMAIN_NAME] Customer Shipping …" at bounding box center [484, 137] width 969 height 1694
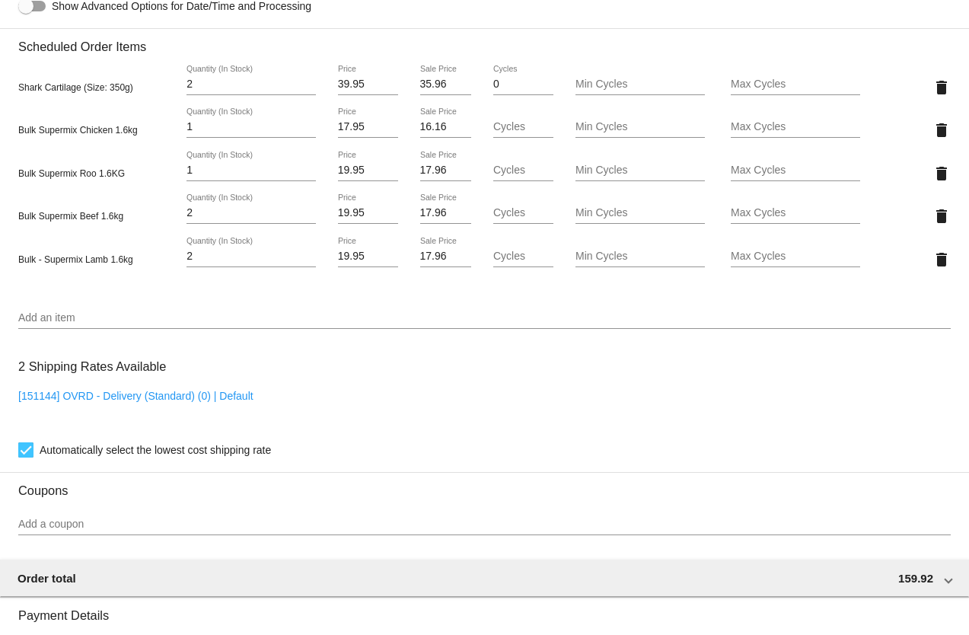
type input "2"
click at [306, 255] on input "2" at bounding box center [250, 256] width 129 height 12
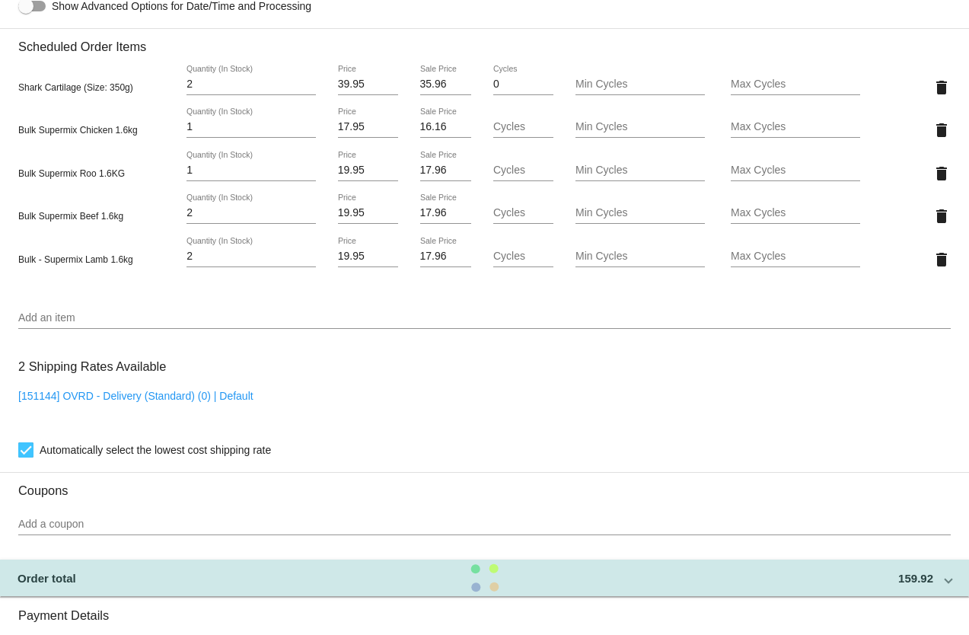
click at [94, 316] on mat-card "Customer 5574875: [PERSON_NAME] [EMAIL_ADDRESS][DOMAIN_NAME] Customer Shipping …" at bounding box center [484, 137] width 969 height 1694
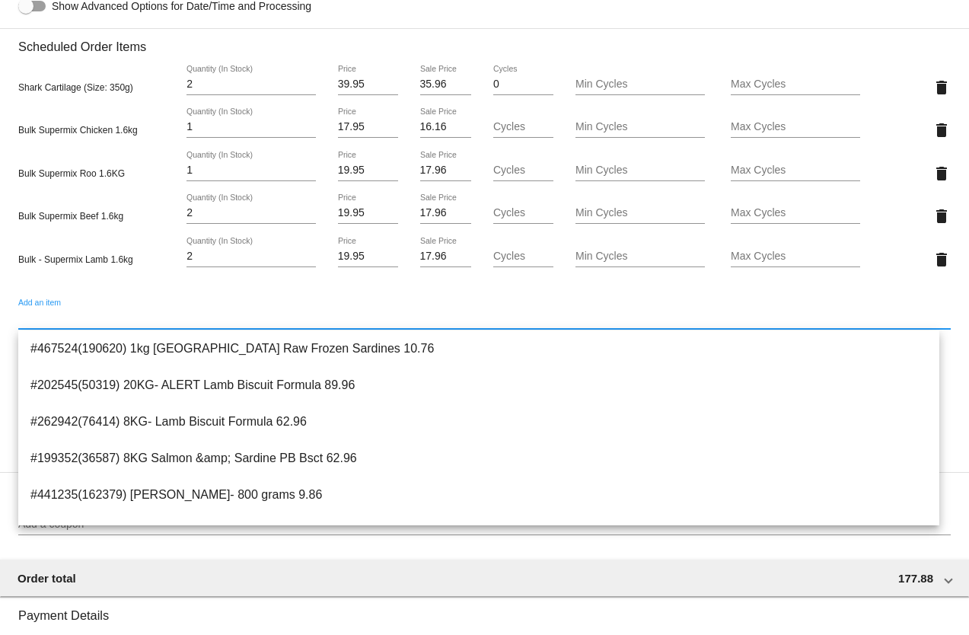
click at [85, 317] on input "Add an item" at bounding box center [484, 318] width 932 height 12
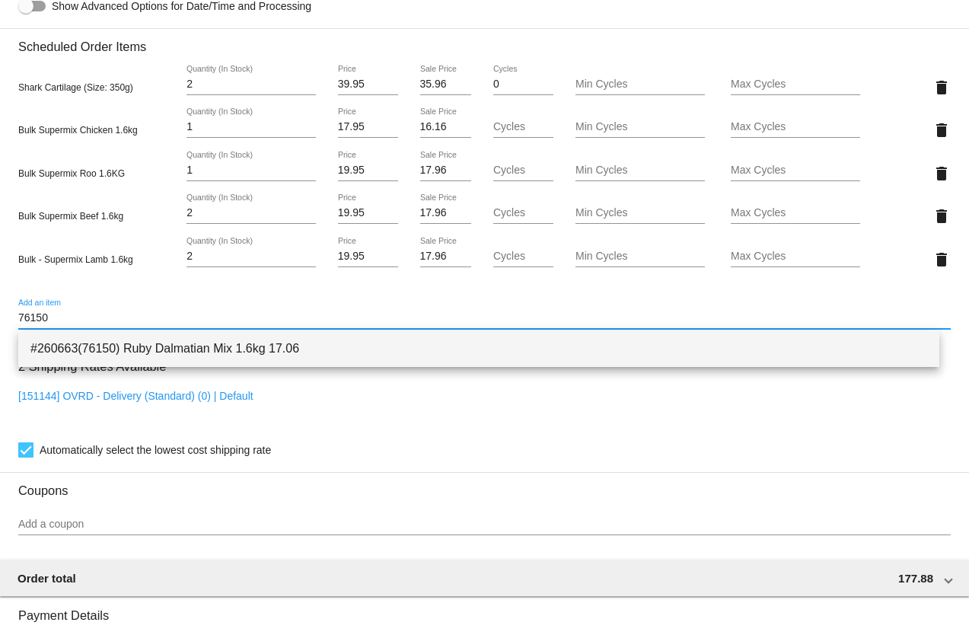
type input "76150"
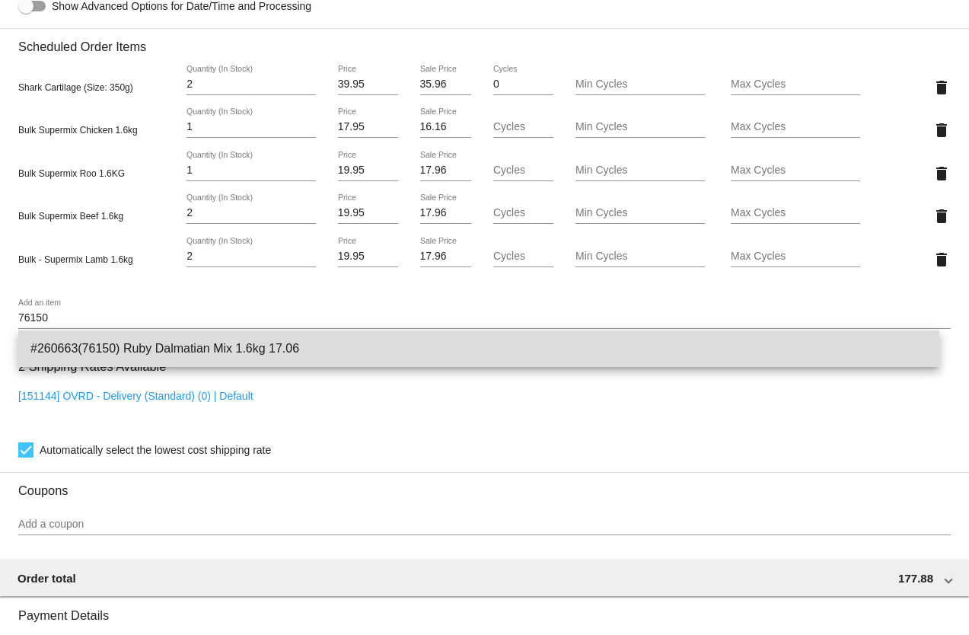
click at [149, 351] on span "#260663(76150) Ruby Dalmatian Mix 1.6kg 17.06" at bounding box center [478, 348] width 897 height 37
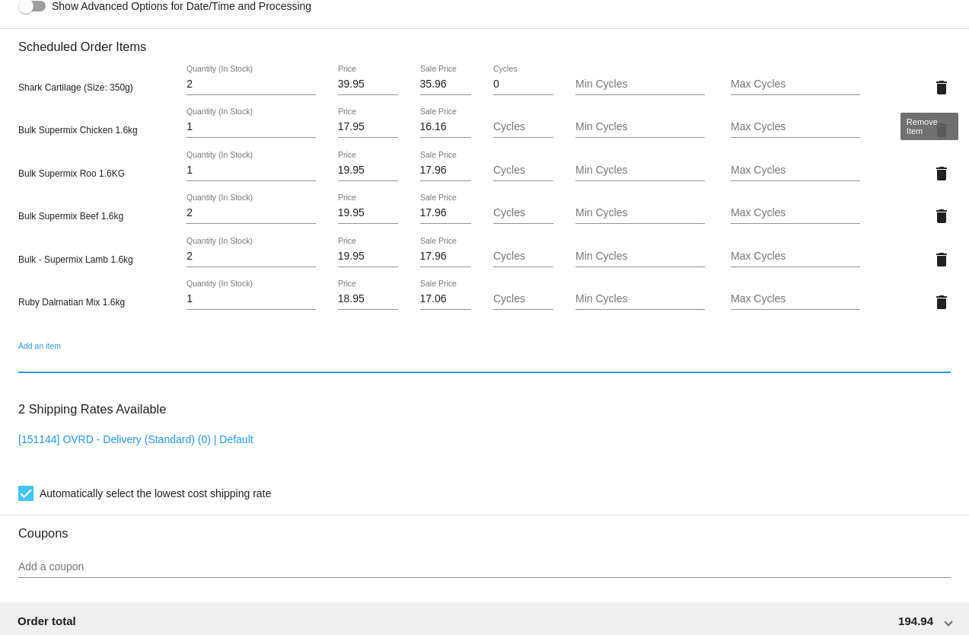
click at [932, 84] on mat-icon "delete" at bounding box center [941, 87] width 18 height 18
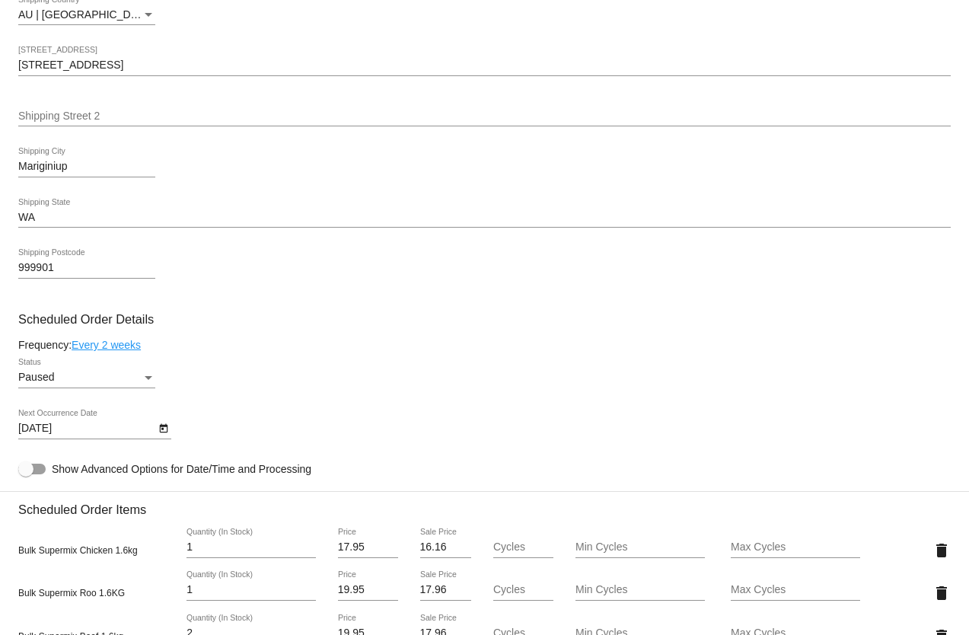
scroll to position [609, 0]
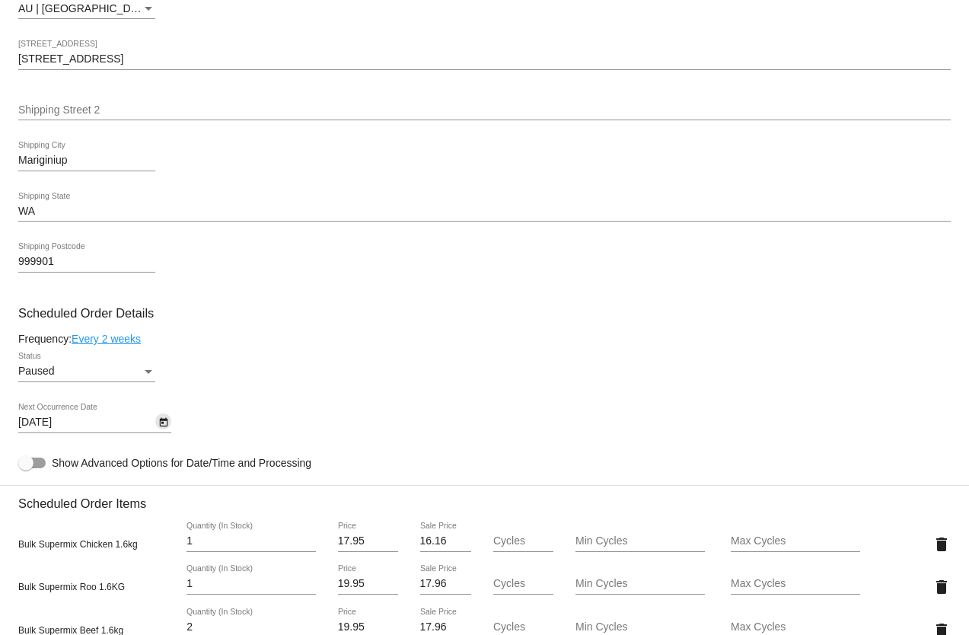
click at [164, 422] on icon "Open calendar" at bounding box center [163, 422] width 11 height 18
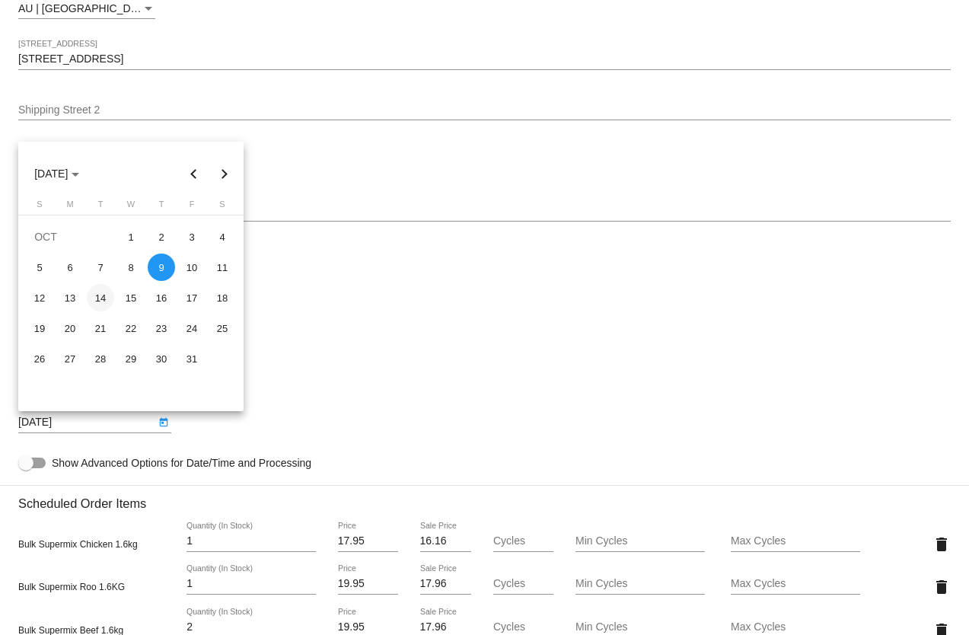
click at [99, 295] on div "14" at bounding box center [100, 297] width 27 height 27
type input "[DATE]"
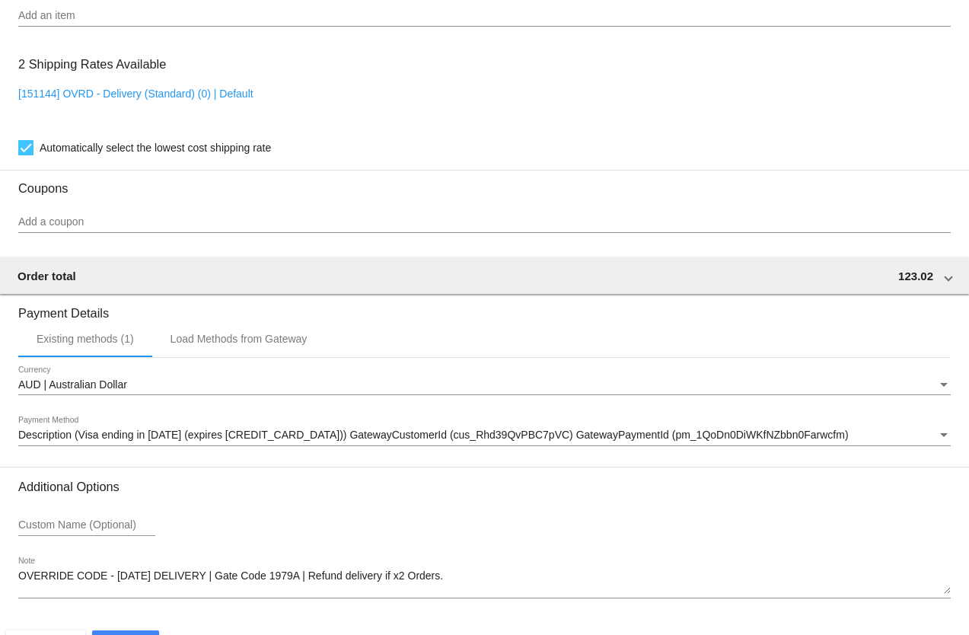
scroll to position [1431, 0]
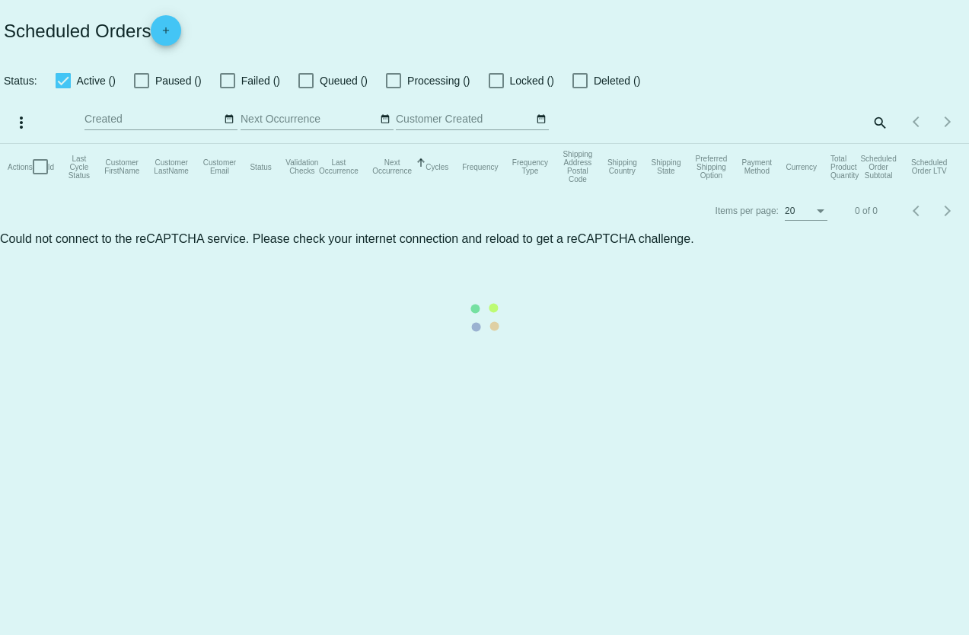
checkbox input "true"
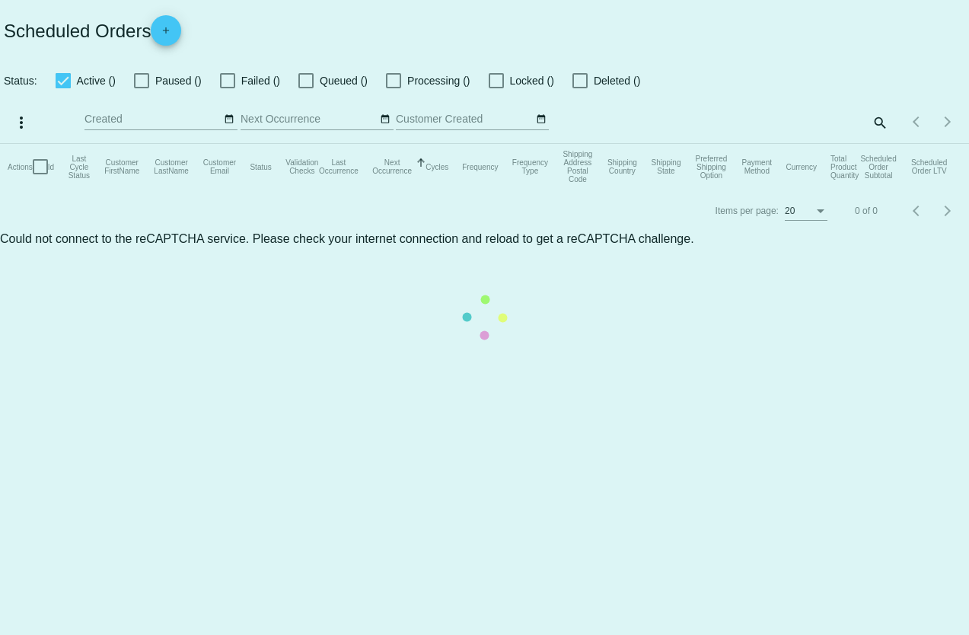
checkbox input "true"
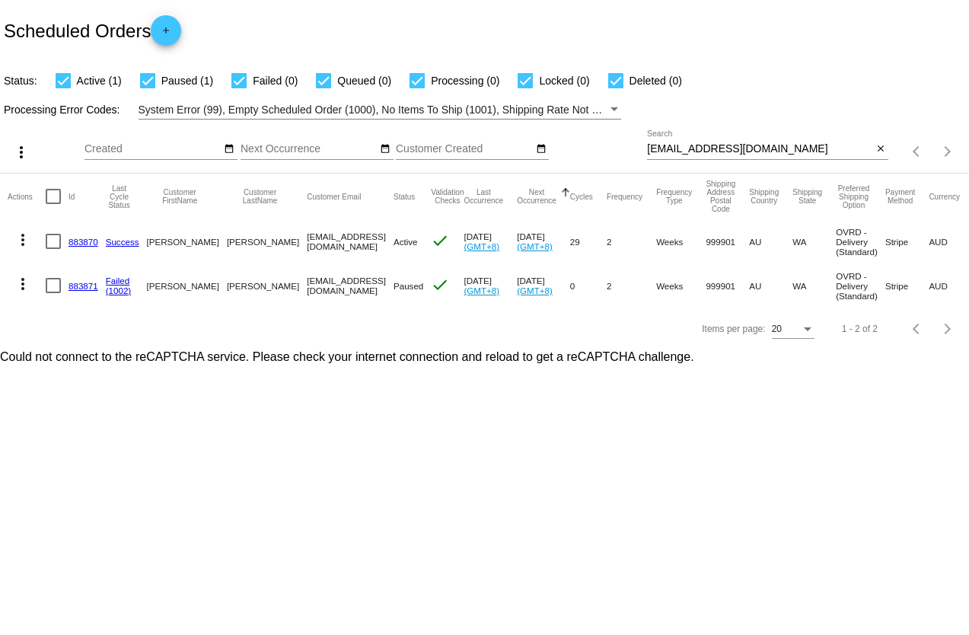
click at [23, 279] on mat-icon "more_vert" at bounding box center [23, 284] width 18 height 18
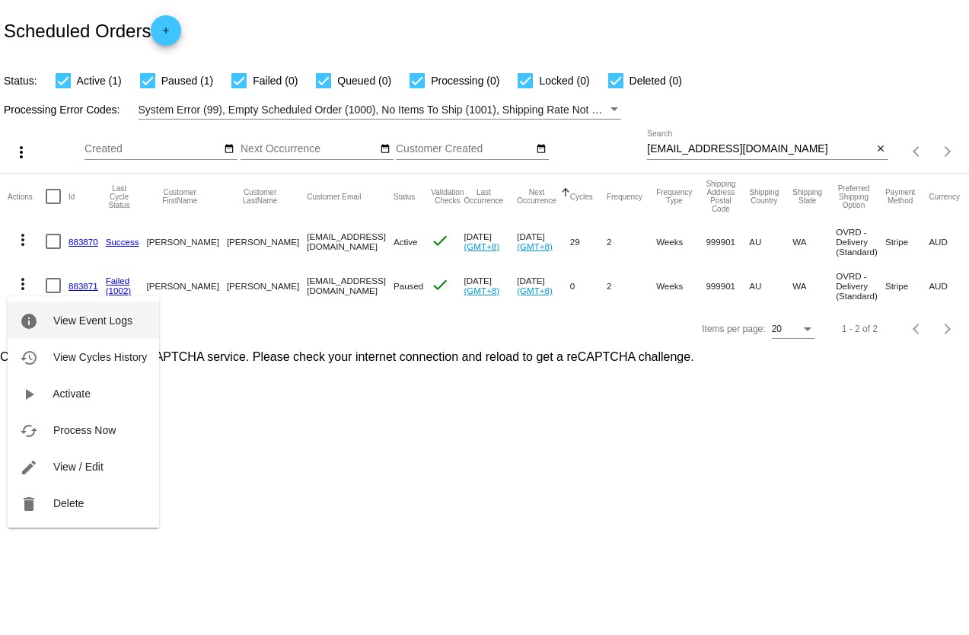
click at [96, 323] on span "View Event Logs" at bounding box center [92, 320] width 79 height 12
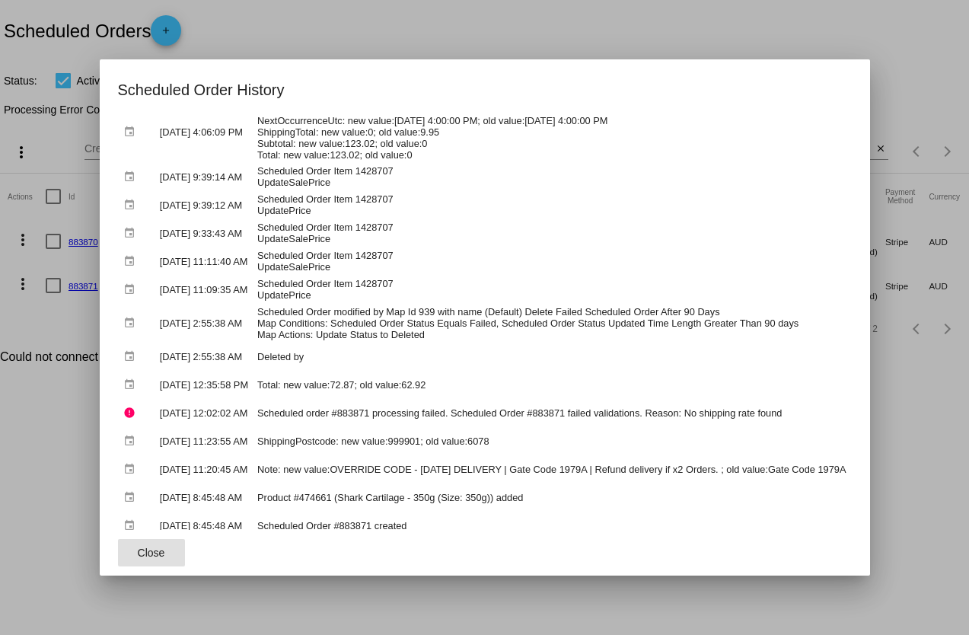
scroll to position [240, 0]
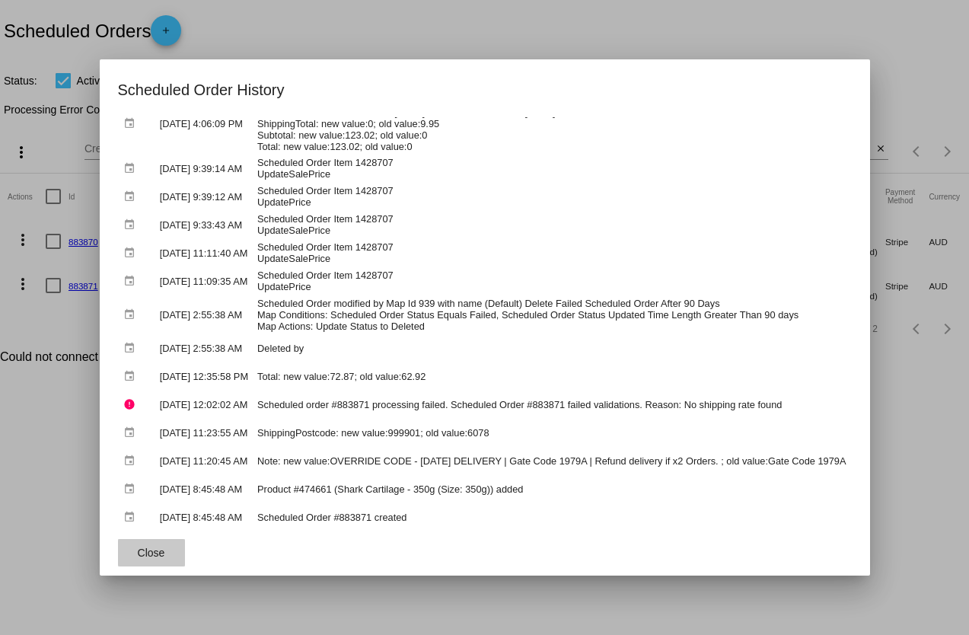
click at [170, 556] on button "Close" at bounding box center [151, 552] width 67 height 27
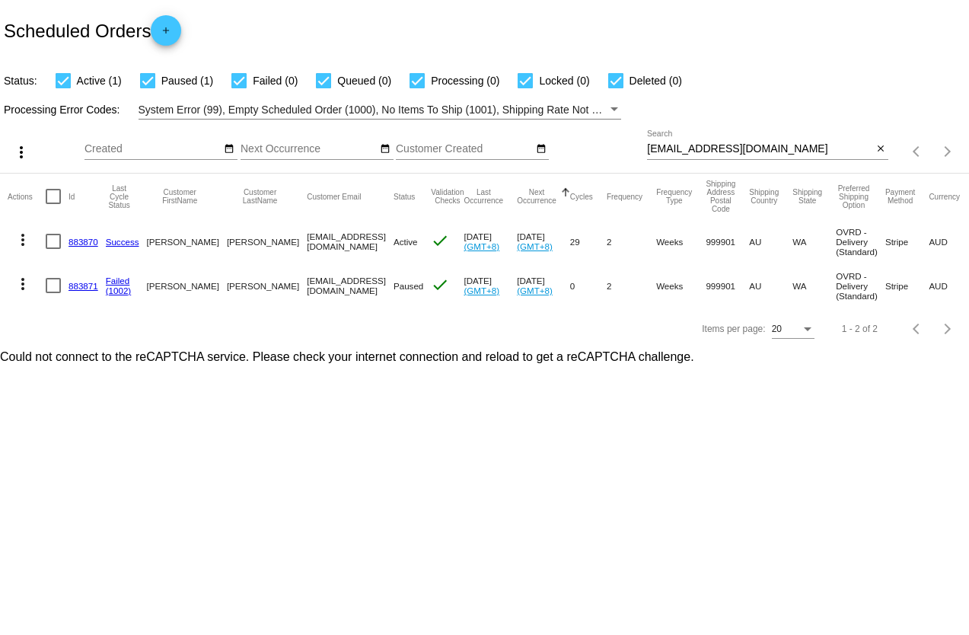
click at [627, 486] on body "Scheduled Orders add Status: Active (1) Paused (1) Failed (0) Queued (0) Proces…" at bounding box center [484, 317] width 969 height 635
click at [24, 239] on mat-icon "more_vert" at bounding box center [23, 240] width 18 height 18
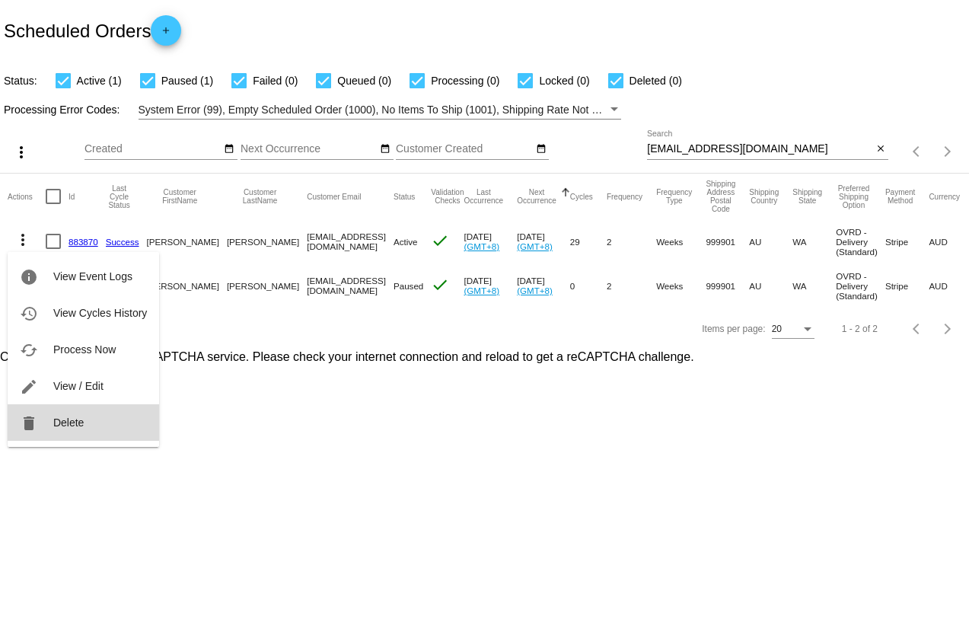
click at [77, 422] on span "Delete" at bounding box center [68, 422] width 30 height 12
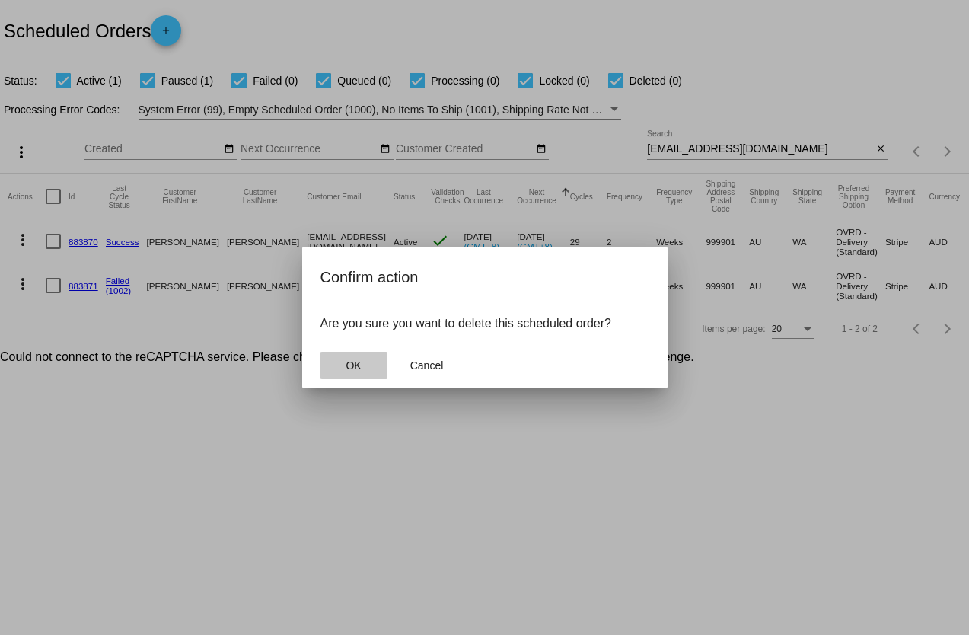
click at [359, 373] on button "OK" at bounding box center [353, 365] width 67 height 27
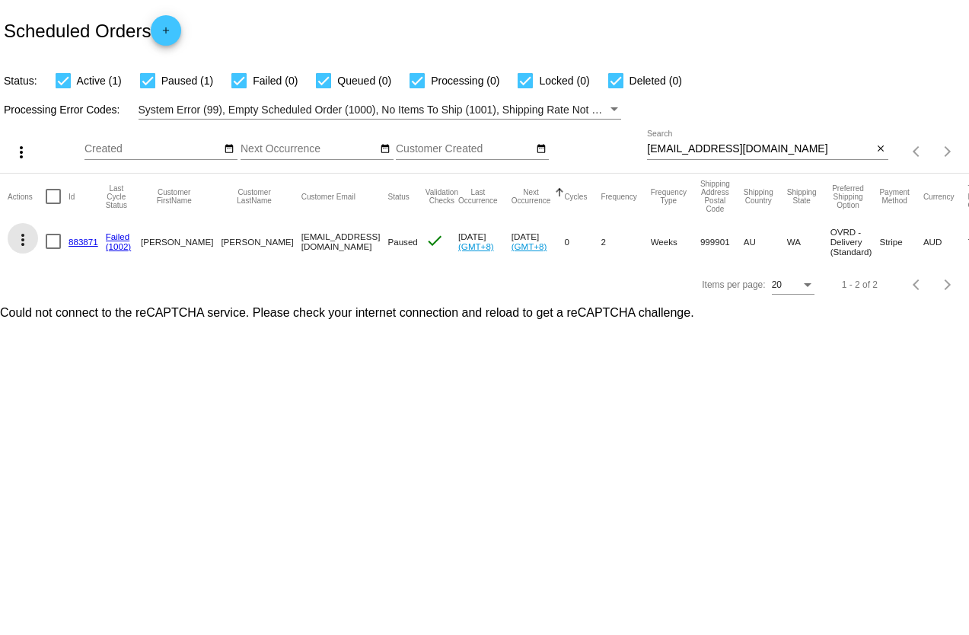
click at [21, 239] on mat-icon "more_vert" at bounding box center [23, 240] width 18 height 18
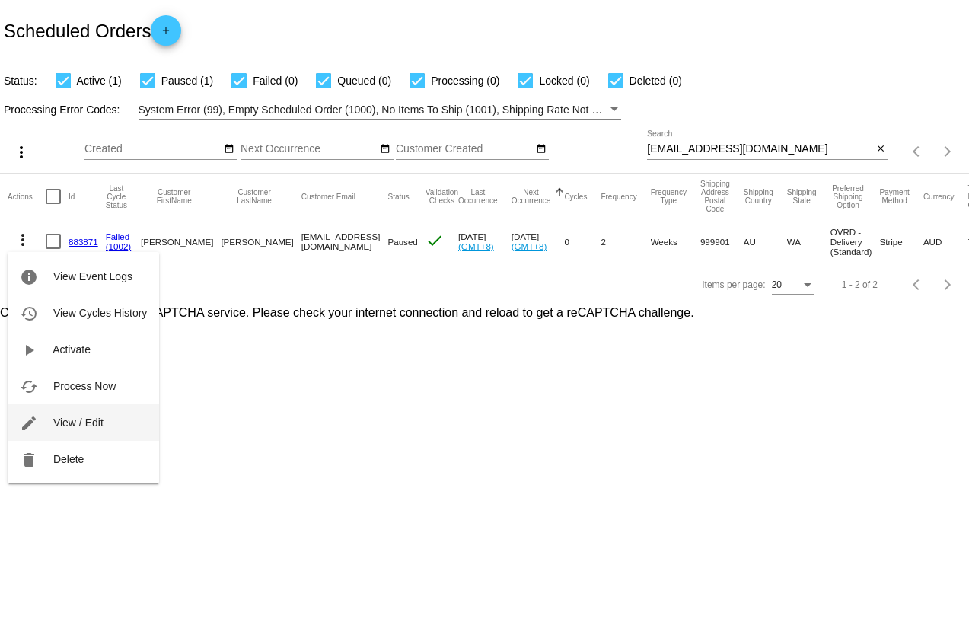
click at [73, 423] on span "View / Edit" at bounding box center [78, 422] width 50 height 12
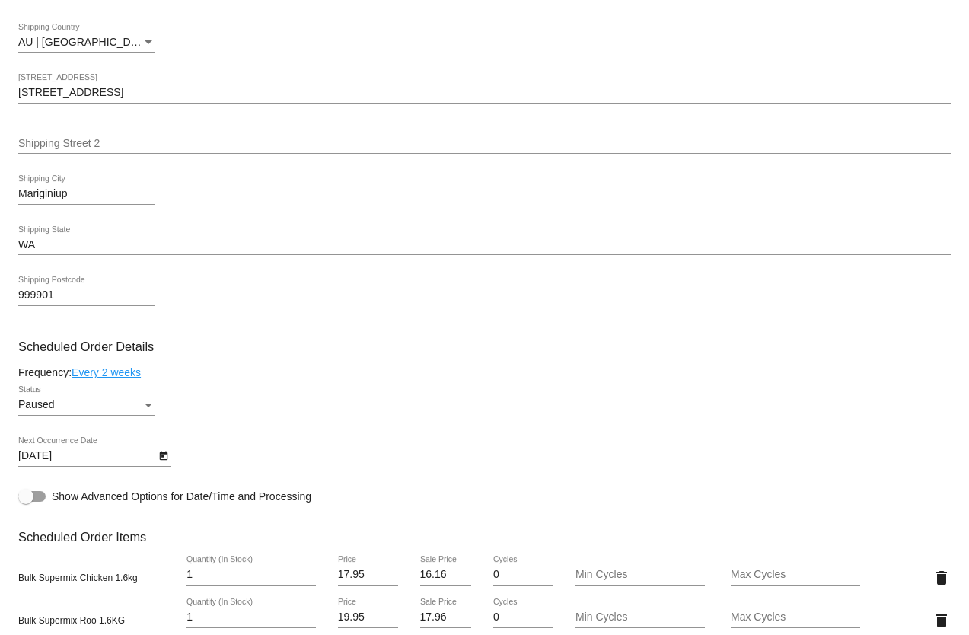
scroll to position [609, 0]
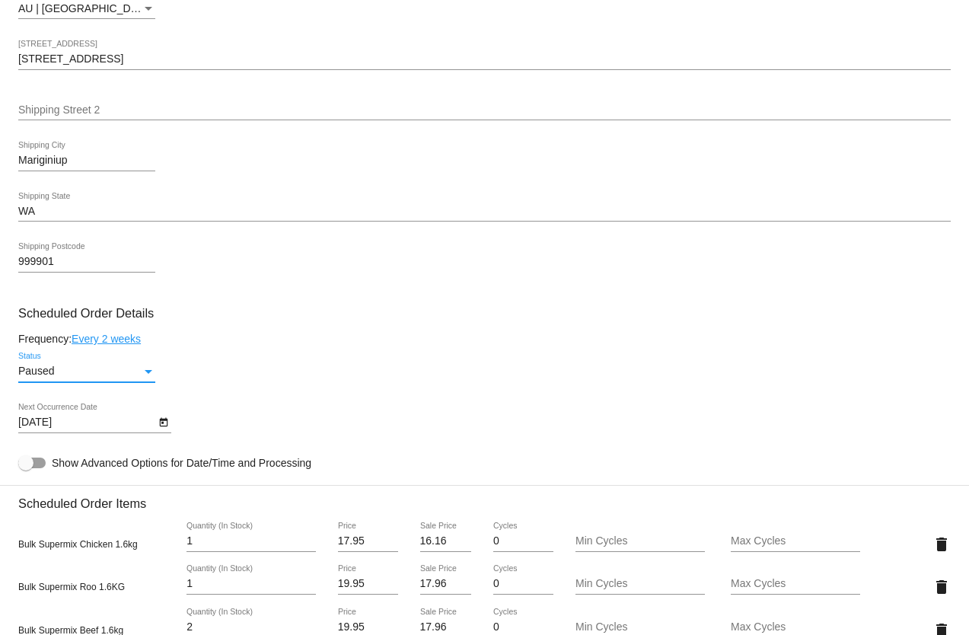
click at [146, 368] on div "Status" at bounding box center [149, 371] width 14 height 12
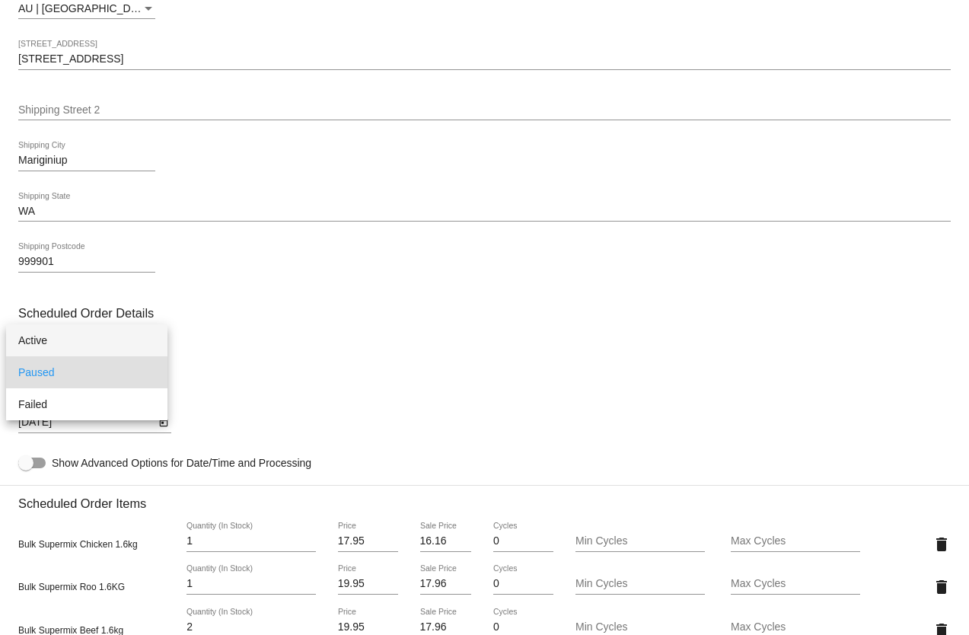
click at [76, 339] on span "Active" at bounding box center [86, 340] width 137 height 32
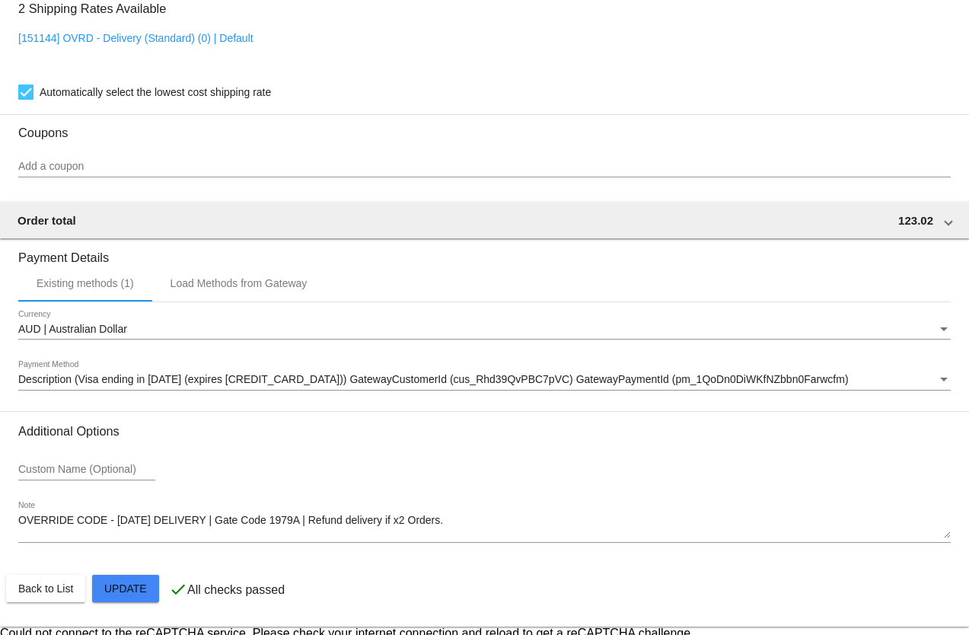
scroll to position [1431, 0]
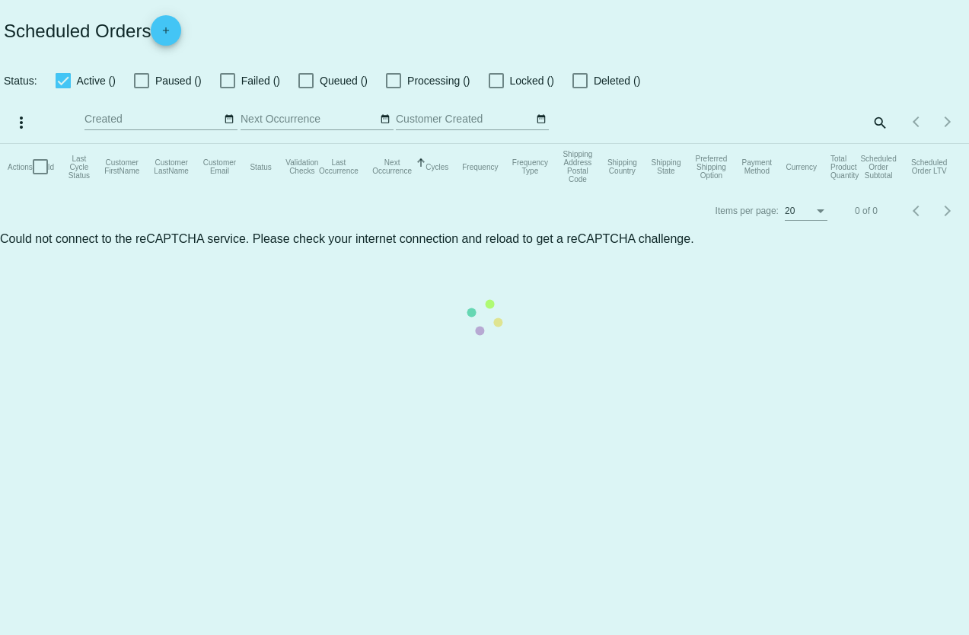
checkbox input "true"
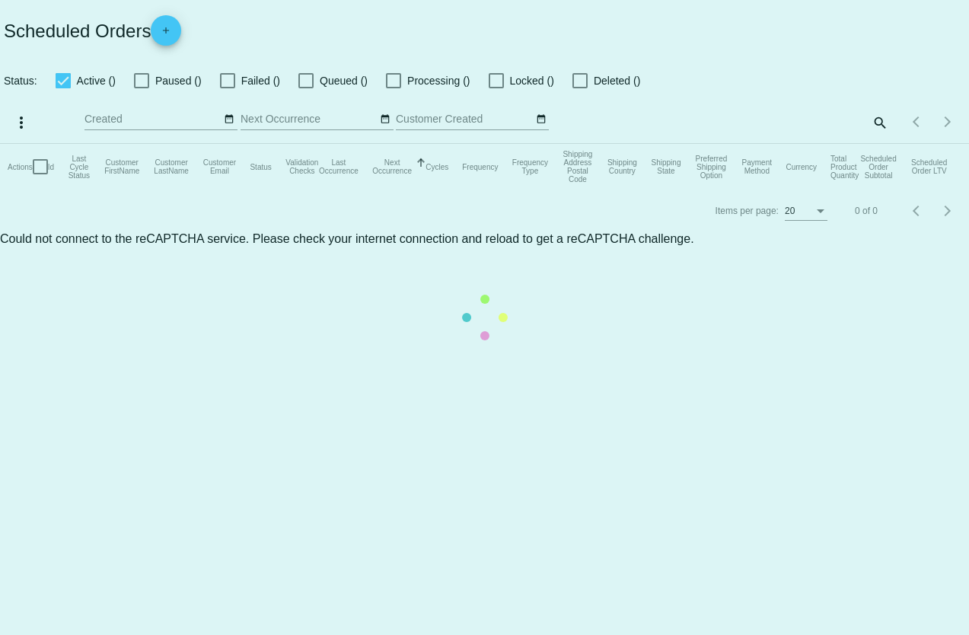
checkbox input "true"
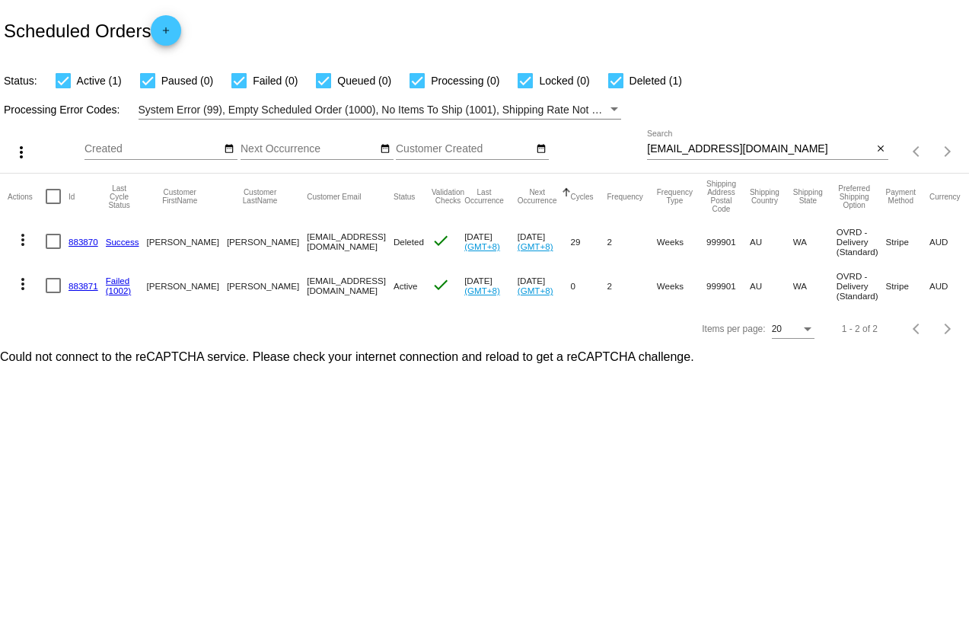
click at [20, 236] on mat-icon "more_vert" at bounding box center [23, 240] width 18 height 18
click at [291, 427] on div at bounding box center [484, 317] width 969 height 635
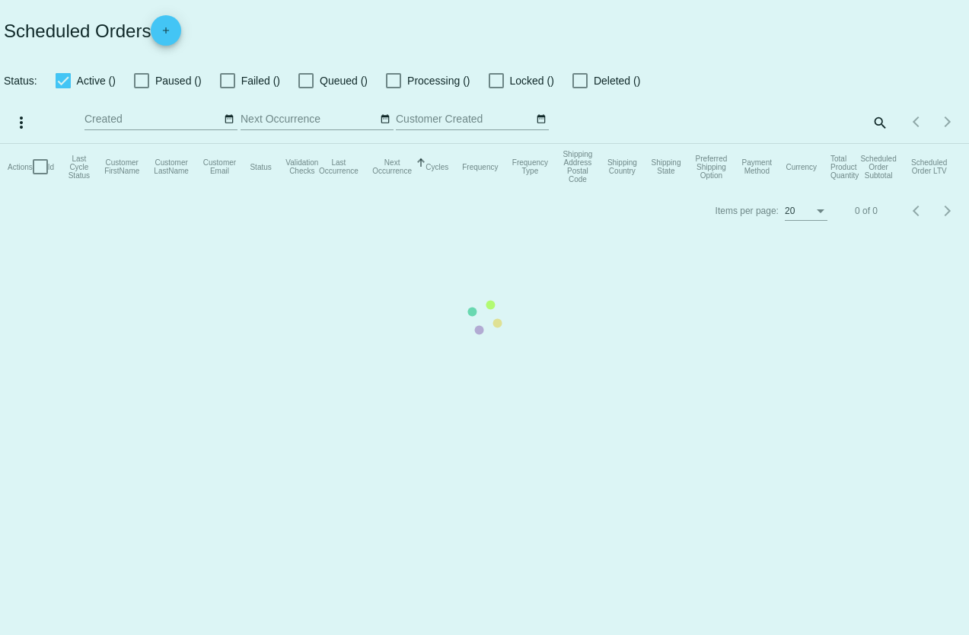
checkbox input "true"
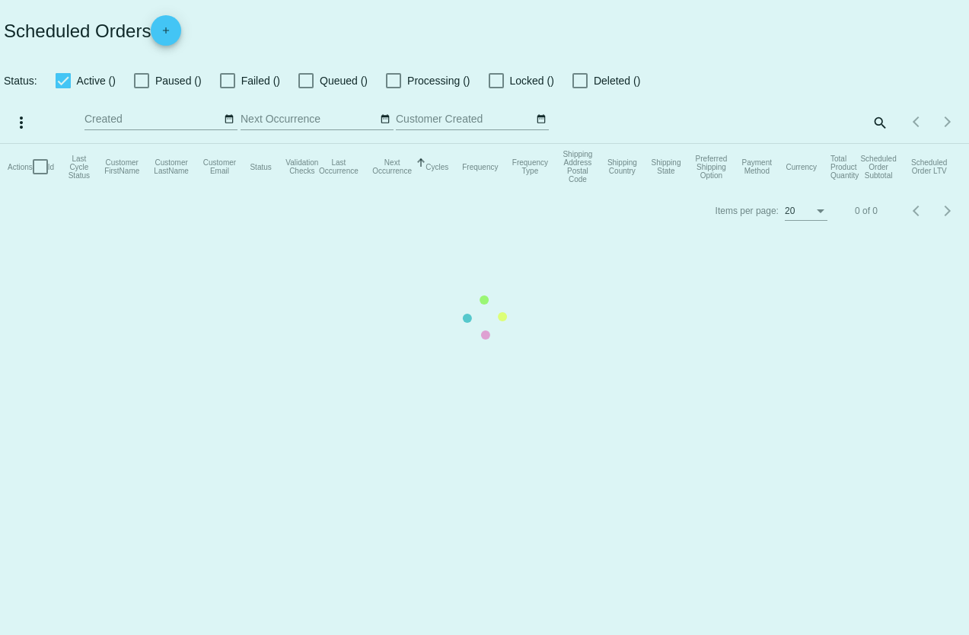
checkbox input "true"
